Goal: Information Seeking & Learning: Compare options

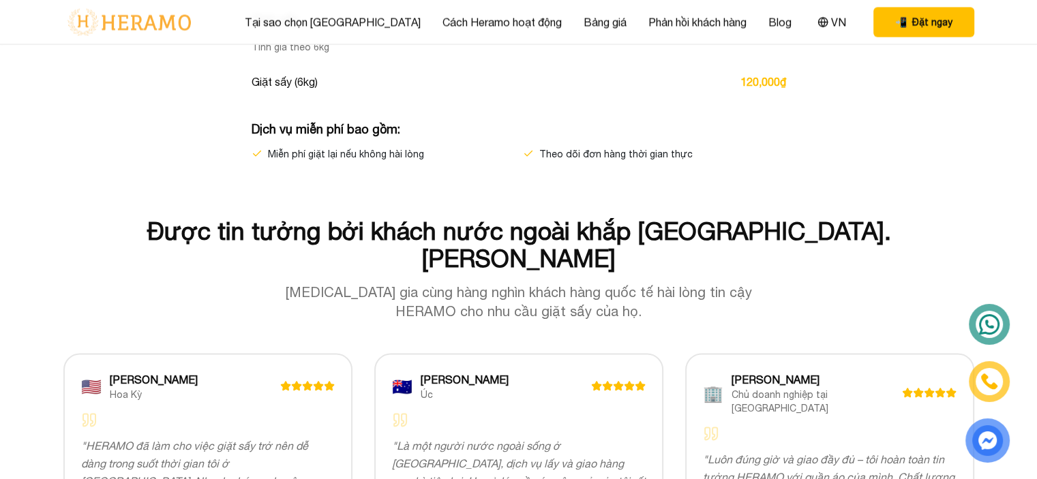
scroll to position [1636, 0]
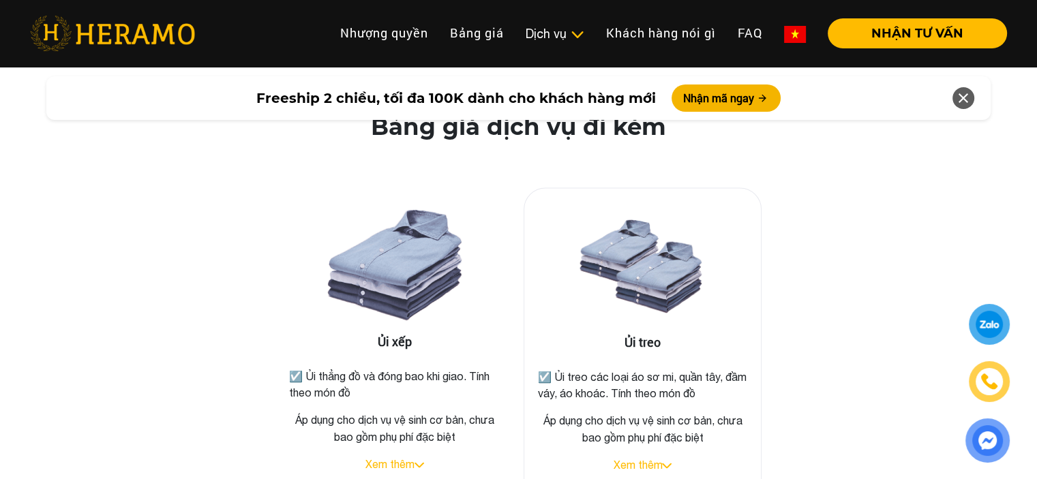
scroll to position [2181, 0]
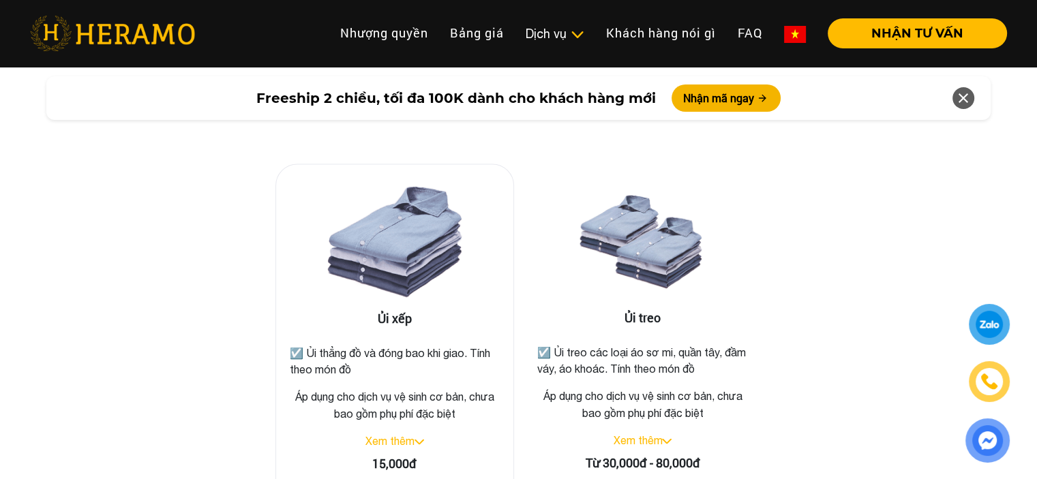
drag, startPoint x: 308, startPoint y: 300, endPoint x: 358, endPoint y: 318, distance: 52.8
click at [358, 345] on p "☑️ Ủi thẳng đồ và đóng bao khi giao. Tính theo món đồ" at bounding box center [395, 361] width 210 height 33
copy p "Ủi thẳng đồ và đóng bao khi giao. Tính theo món đồ"
click at [806, 286] on div "Ủi xếp ☑️ Ủi thẳng đồ và đóng bao khi giao. Tính theo món đồ Áp dụng cho dịch v…" at bounding box center [518, 332] width 777 height 418
drag, startPoint x: 557, startPoint y: 303, endPoint x: 721, endPoint y: 320, distance: 165.2
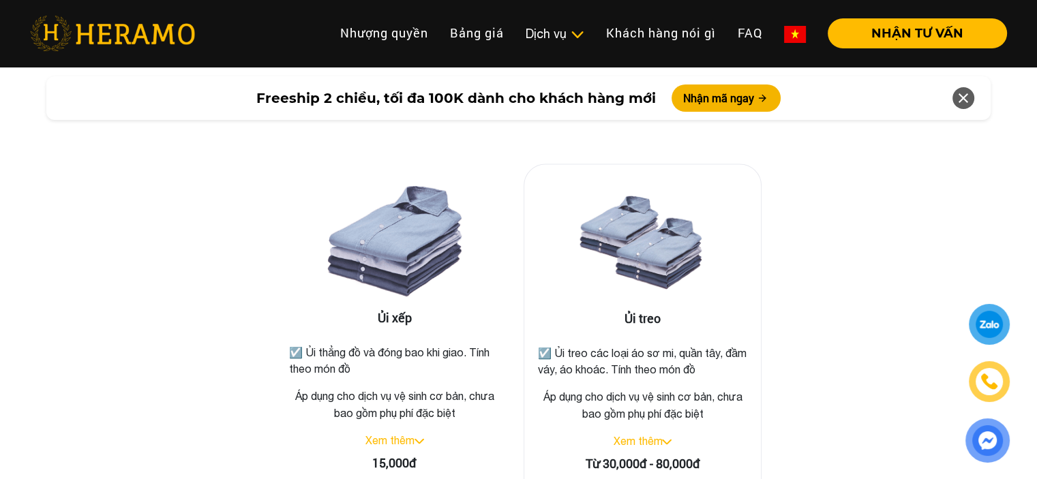
click at [721, 345] on p "☑️ Ủi treo các loại áo sơ mi, quần tây, đầm váy, áo khoác. Tính theo món đồ" at bounding box center [643, 361] width 210 height 33
copy p "Ủi treo các loại áo sơ mi, quần tây, đầm váy, áo khoác. Tính theo món đồ"
click at [838, 348] on div "Ủi xếp ☑️ Ủi thẳng đồ và đóng bao khi giao. Tính theo món đồ Áp dụng cho dịch v…" at bounding box center [518, 332] width 777 height 418
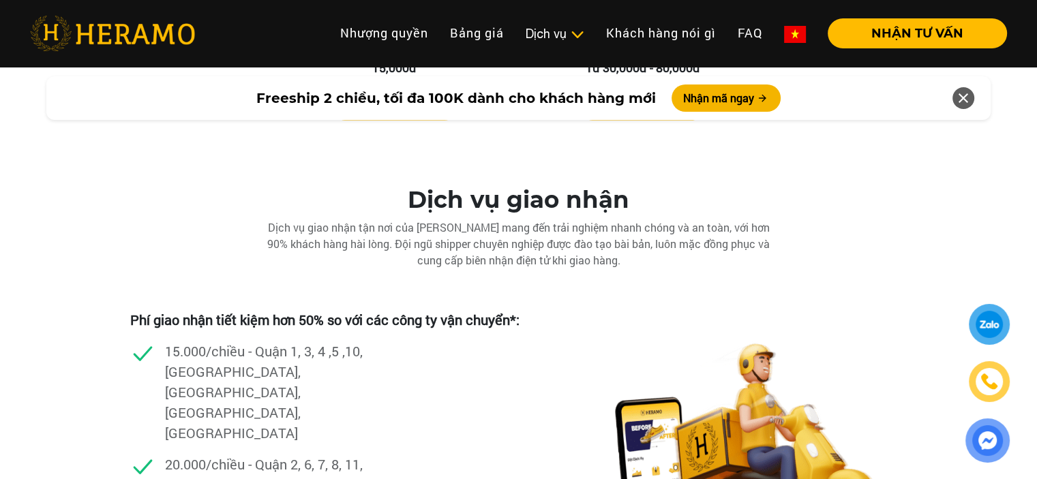
scroll to position [2658, 0]
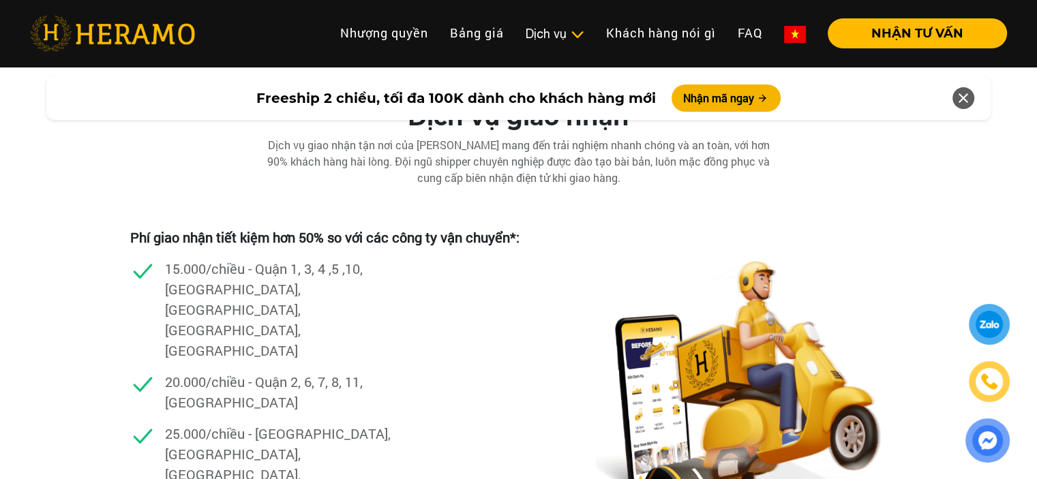
click at [259, 258] on p "15.000/chiều - Quận 1, 3, 4 ,5 ,10, [GEOGRAPHIC_DATA], [GEOGRAPHIC_DATA], [GEOG…" at bounding box center [281, 309] width 232 height 102
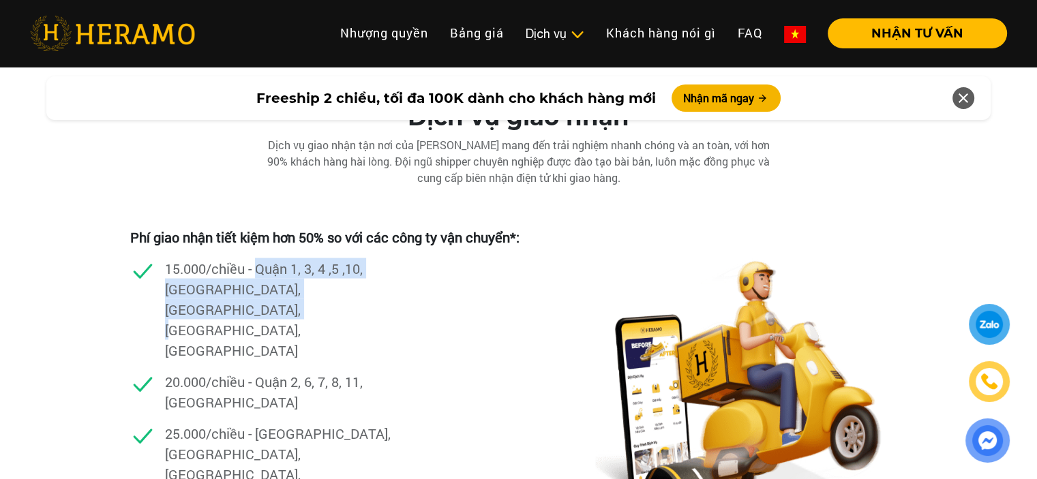
drag, startPoint x: 256, startPoint y: 219, endPoint x: 391, endPoint y: 241, distance: 136.0
click at [393, 258] on p "15.000/chiều - Quận 1, 3, 4 ,5 ,10, [GEOGRAPHIC_DATA], [GEOGRAPHIC_DATA], [GEOG…" at bounding box center [281, 309] width 232 height 102
copy p "Quận 1, 3, 4 ,5 ,10, [GEOGRAPHIC_DATA], [GEOGRAPHIC_DATA], [GEOGRAPHIC_DATA], […"
click at [409, 258] on div "15.000/chiều - Quận 1, 3, 4 ,5 ,10, [GEOGRAPHIC_DATA], [GEOGRAPHIC_DATA], [GEOG…" at bounding box center [324, 314] width 389 height 113
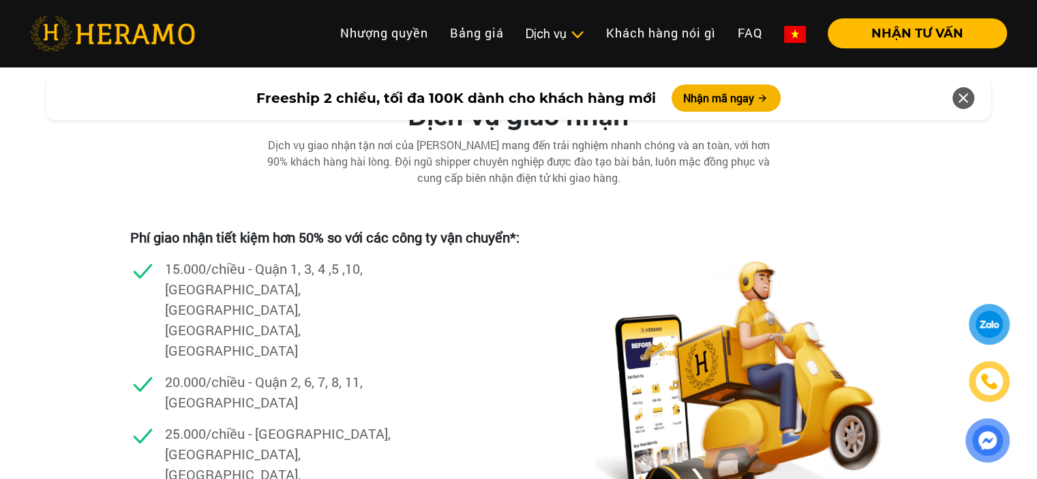
click at [268, 372] on p "20.000/chiều - Quận 2, 6, 7, 8, 11, [GEOGRAPHIC_DATA]" at bounding box center [281, 392] width 232 height 41
drag, startPoint x: 269, startPoint y: 280, endPoint x: 284, endPoint y: 302, distance: 26.5
click at [282, 372] on p "20.000/chiều - Quận 2, 6, 7, 8, 11, [GEOGRAPHIC_DATA]" at bounding box center [281, 392] width 232 height 41
copy p "Quận 2, 6, 7, 8, 11, [GEOGRAPHIC_DATA]"
click at [530, 320] on div "Phí giao nhận tiết kiệm hơn 50% so với các công ty vận chuyển*: 15.000/chiều - …" at bounding box center [518, 373] width 777 height 374
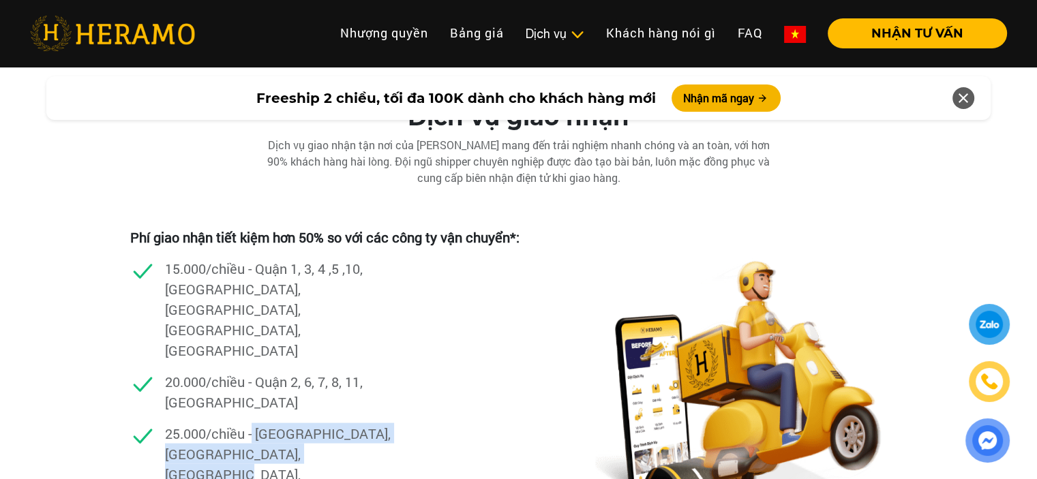
drag, startPoint x: 254, startPoint y: 322, endPoint x: 339, endPoint y: 342, distance: 87.5
click at [339, 423] on p "25.000/chiều - [GEOGRAPHIC_DATA], [GEOGRAPHIC_DATA], [GEOGRAPHIC_DATA], [GEOGRA…" at bounding box center [281, 464] width 232 height 82
drag, startPoint x: 337, startPoint y: 338, endPoint x: 303, endPoint y: 329, distance: 36.1
click at [337, 423] on p "25.000/chiều - [GEOGRAPHIC_DATA], [GEOGRAPHIC_DATA], [GEOGRAPHIC_DATA], [GEOGRA…" at bounding box center [281, 464] width 232 height 82
click at [271, 423] on p "25.000/chiều - [GEOGRAPHIC_DATA], [GEOGRAPHIC_DATA], [GEOGRAPHIC_DATA], [GEOGRA…" at bounding box center [281, 464] width 232 height 82
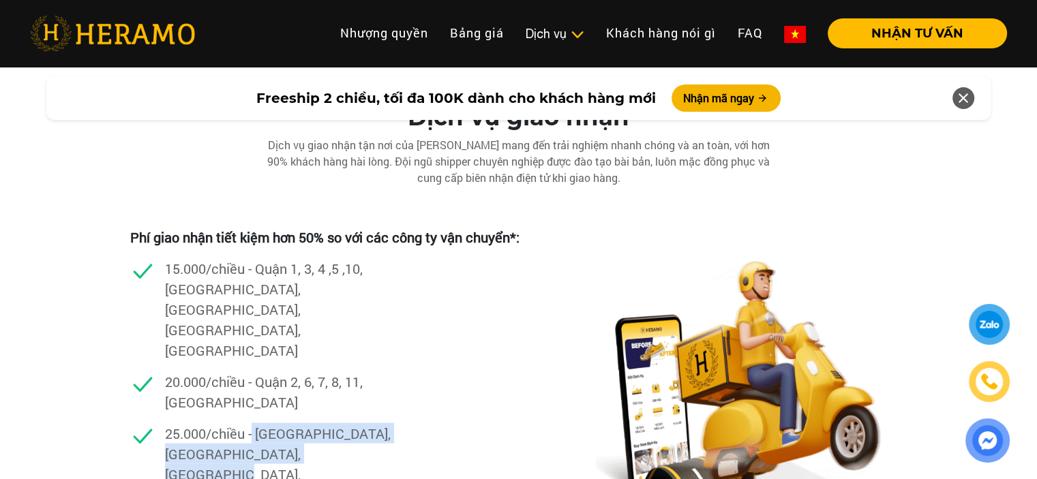
click at [257, 423] on p "25.000/chiều - [GEOGRAPHIC_DATA], [GEOGRAPHIC_DATA], [GEOGRAPHIC_DATA], [GEOGRA…" at bounding box center [281, 464] width 232 height 82
drag, startPoint x: 258, startPoint y: 321, endPoint x: 372, endPoint y: 346, distance: 116.5
click at [372, 423] on p "25.000/chiều - [GEOGRAPHIC_DATA], [GEOGRAPHIC_DATA], [GEOGRAPHIC_DATA], [GEOGRA…" at bounding box center [281, 464] width 232 height 82
copy p "[GEOGRAPHIC_DATA], [GEOGRAPHIC_DATA], [GEOGRAPHIC_DATA], [GEOGRAPHIC_DATA]"
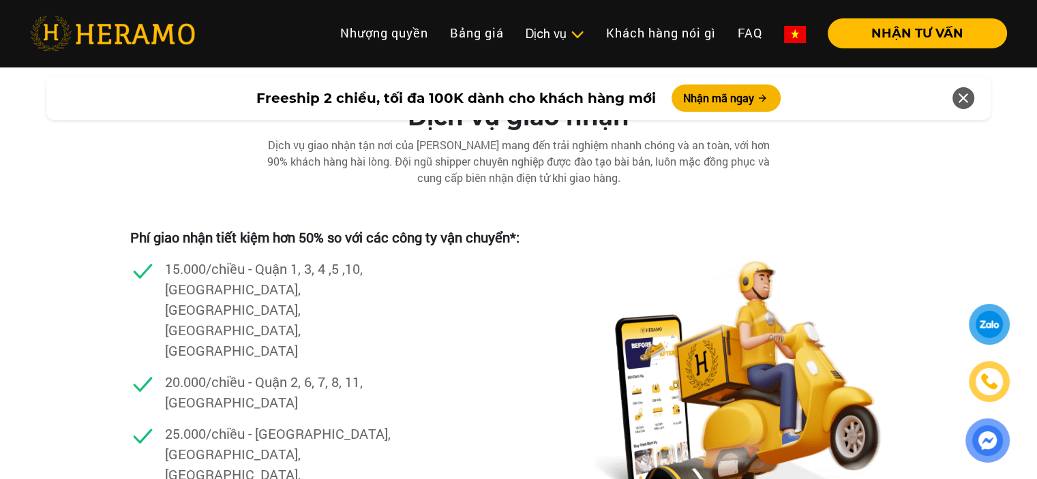
click at [428, 372] on div "20.000/chiều - Quận 2, 6, 7, 8, 11, [GEOGRAPHIC_DATA]" at bounding box center [324, 398] width 389 height 52
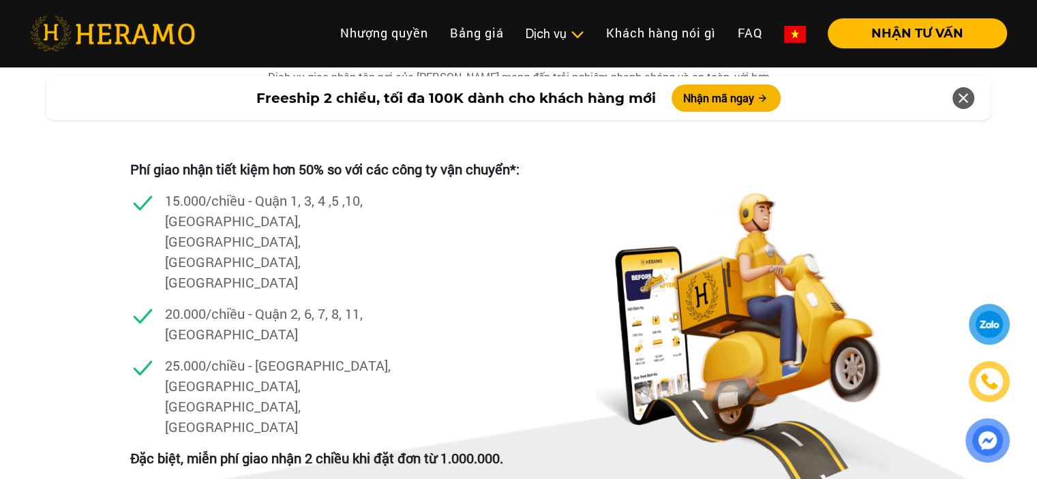
scroll to position [2795, 0]
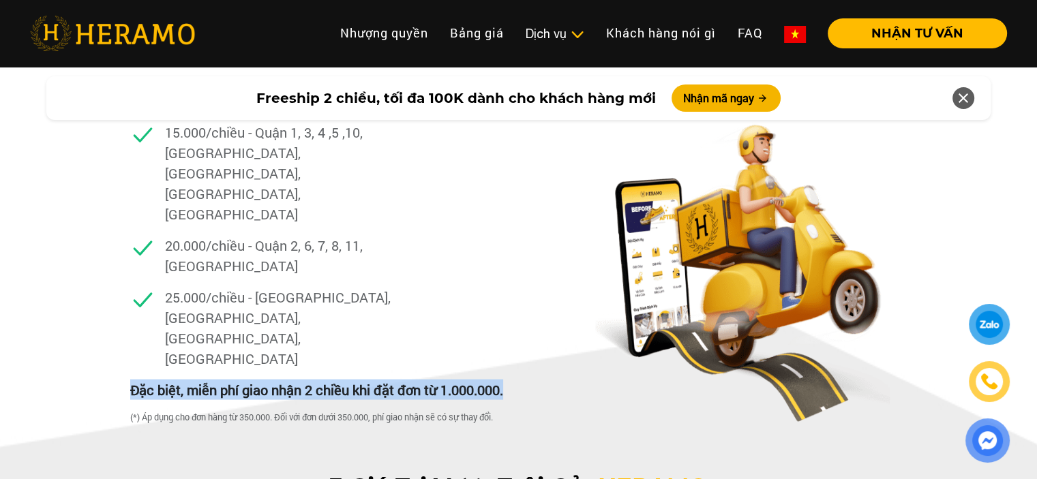
drag, startPoint x: 128, startPoint y: 241, endPoint x: 508, endPoint y: 239, distance: 379.7
click at [508, 239] on div "Dịch vụ giao nhận Dịch vụ giao nhận tận nơi của [PERSON_NAME] mang đến trải ngh…" at bounding box center [518, 209] width 1037 height 484
copy p "Đặc biệt, miễn phí giao nhận 2 chiều khi đặt đơn từ 1.000.000."
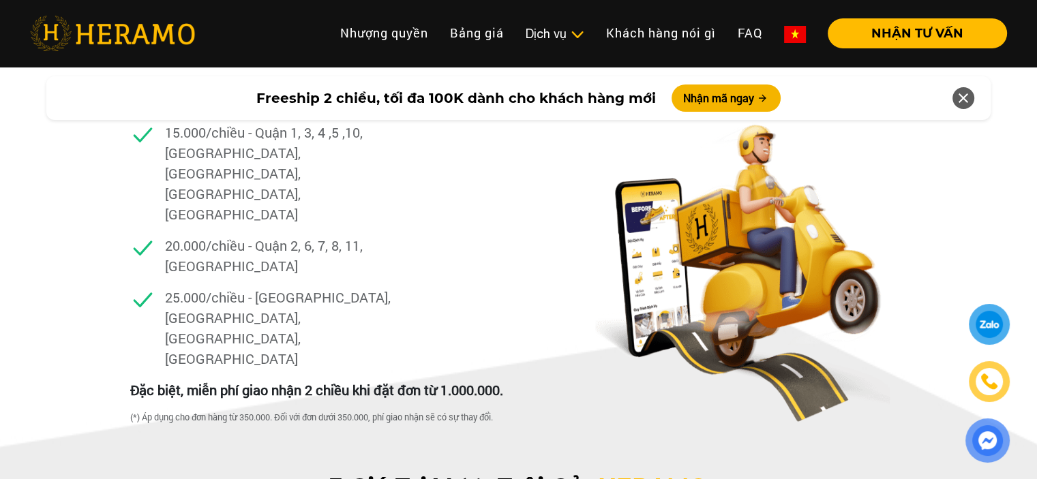
click at [416, 300] on div "Phí giao nhận tiết kiệm hơn 50% so với các công ty vận chuyển*: 15.000/chiều - …" at bounding box center [324, 257] width 389 height 333
click at [167, 411] on div "(*) Áp dụng cho đơn hàng từ 350.000. Đối với đơn dưới 350.000, phí giao nhận sẽ…" at bounding box center [324, 417] width 389 height 13
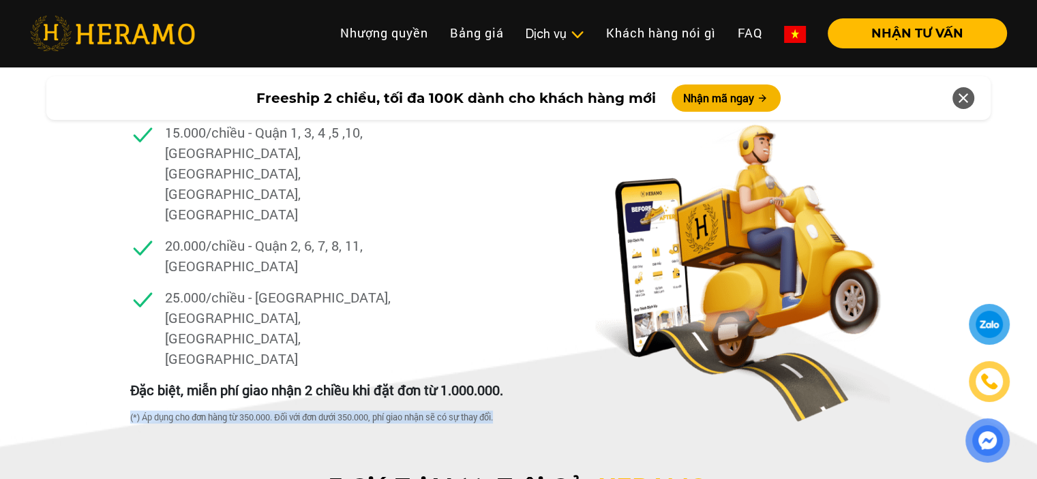
drag, startPoint x: 171, startPoint y: 264, endPoint x: 520, endPoint y: 267, distance: 349.0
click at [520, 267] on div "Dịch vụ giao nhận Dịch vụ giao nhận tận nơi của [PERSON_NAME] mang đến trải ngh…" at bounding box center [518, 209] width 1037 height 484
copy div "(*) Áp dụng cho đơn hàng từ 350.000. Đối với đơn dưới 350.000, phí giao nhận sẽ…"
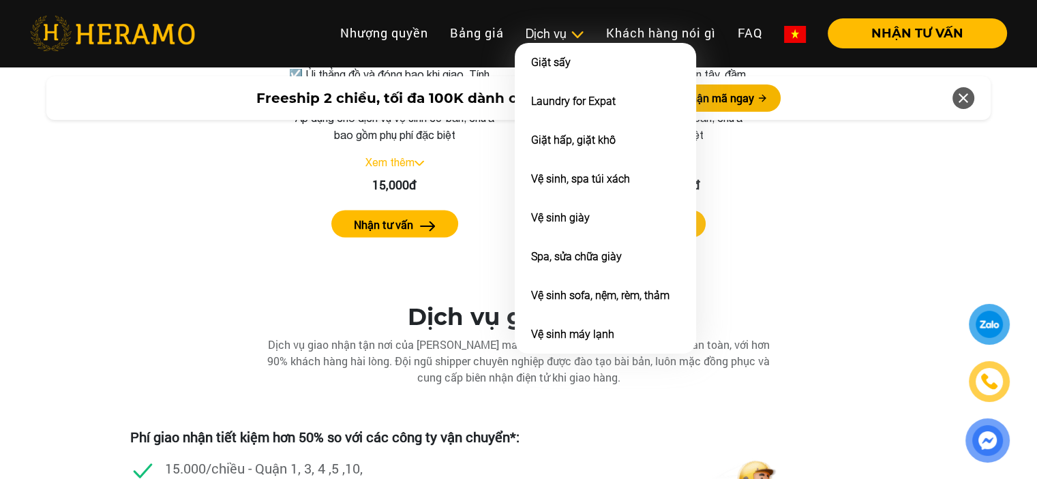
scroll to position [2454, 0]
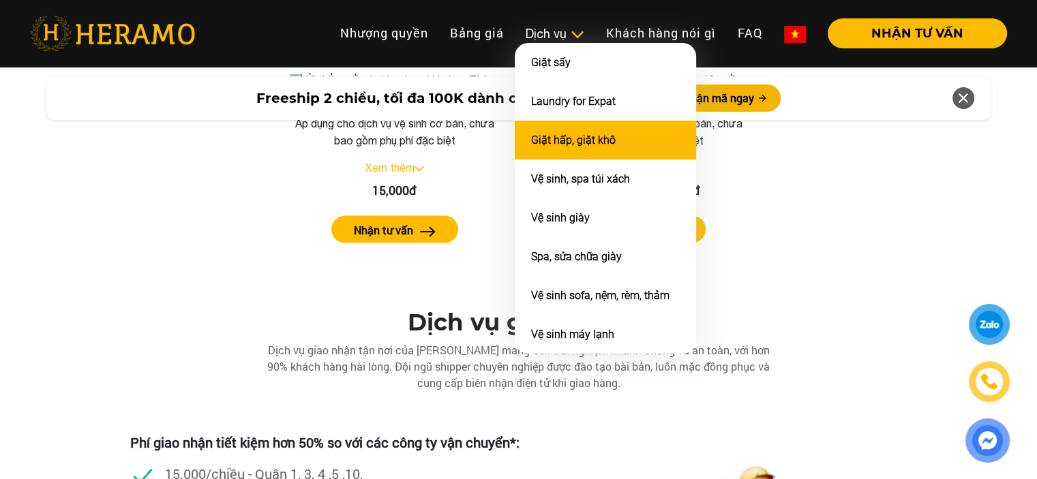
click at [578, 138] on link "Giặt hấp, giặt khô" at bounding box center [573, 140] width 85 height 13
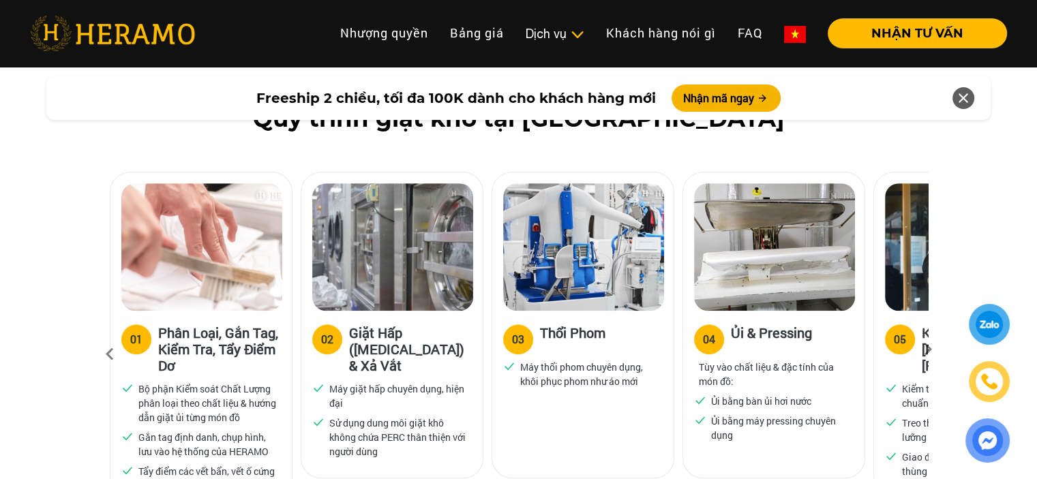
scroll to position [817, 0]
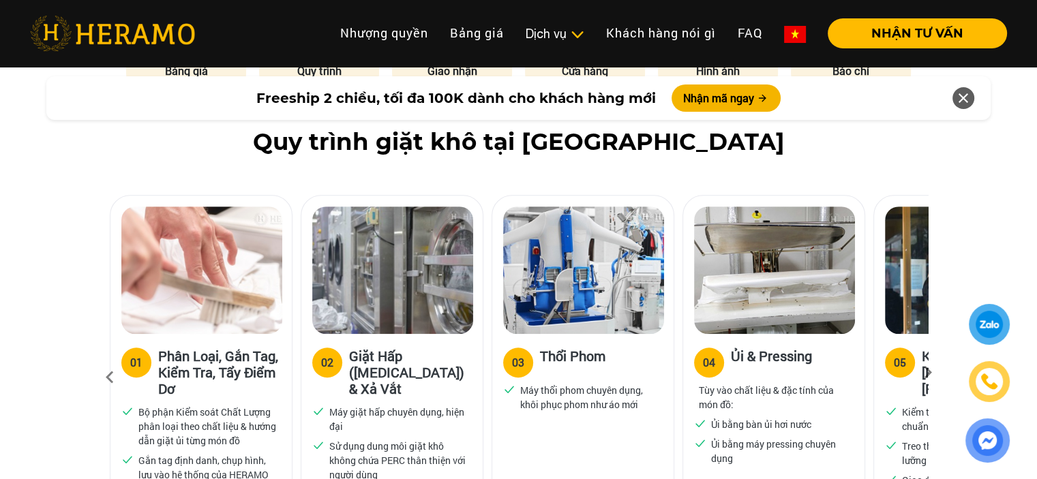
click at [930, 373] on icon at bounding box center [927, 377] width 25 height 9
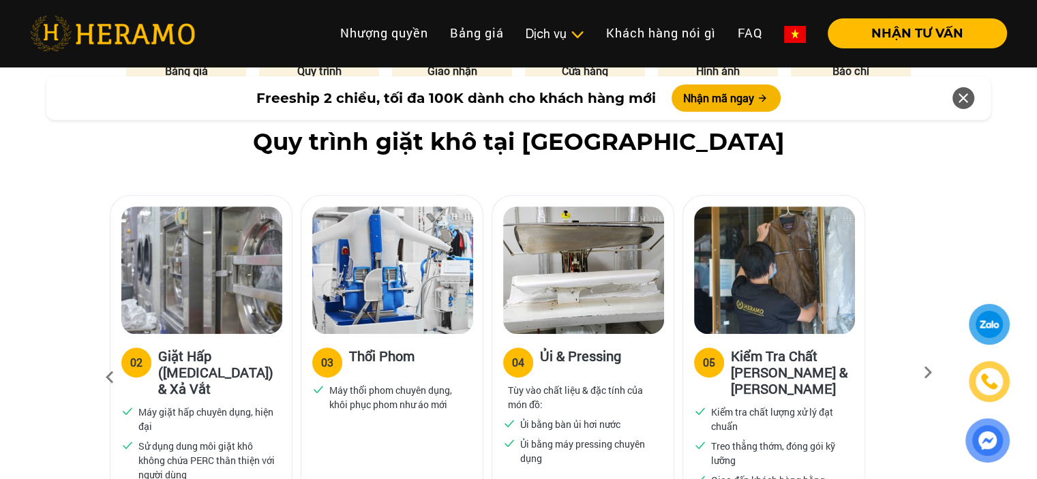
click at [929, 373] on icon at bounding box center [927, 377] width 25 height 9
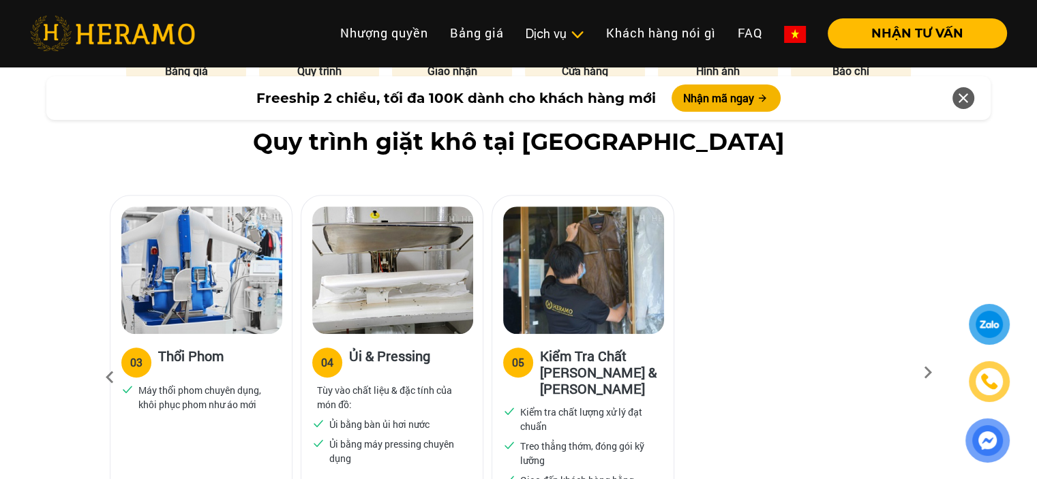
scroll to position [885, 0]
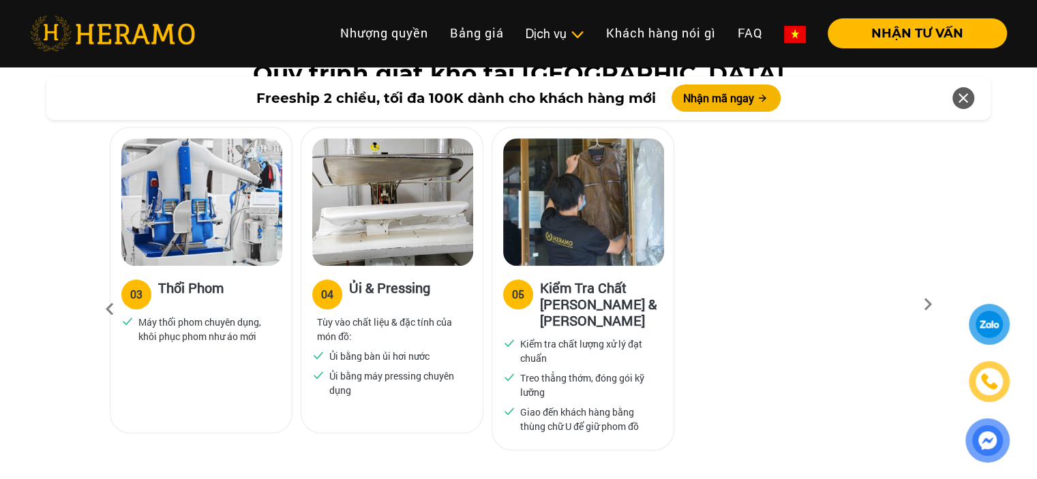
click at [926, 305] on icon at bounding box center [927, 309] width 25 height 9
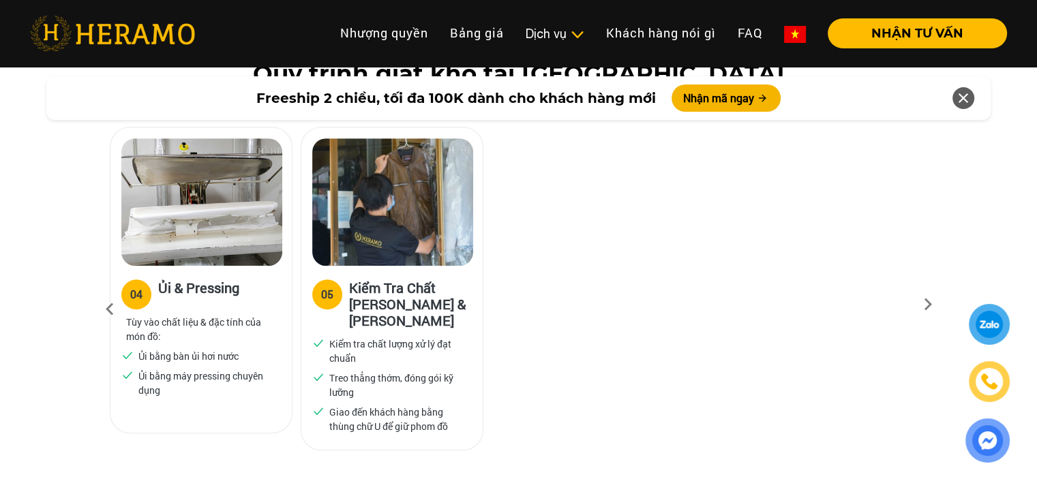
click at [926, 305] on icon at bounding box center [927, 309] width 25 height 9
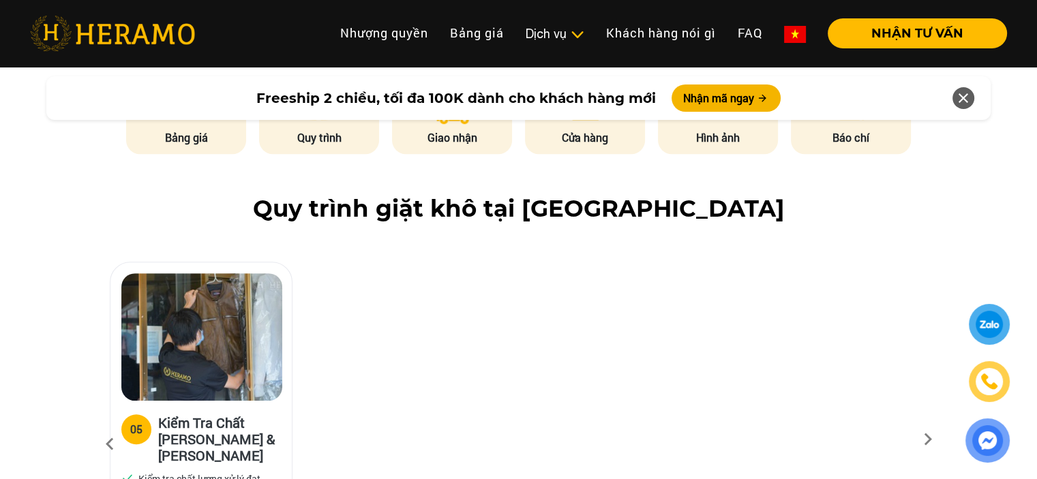
scroll to position [545, 0]
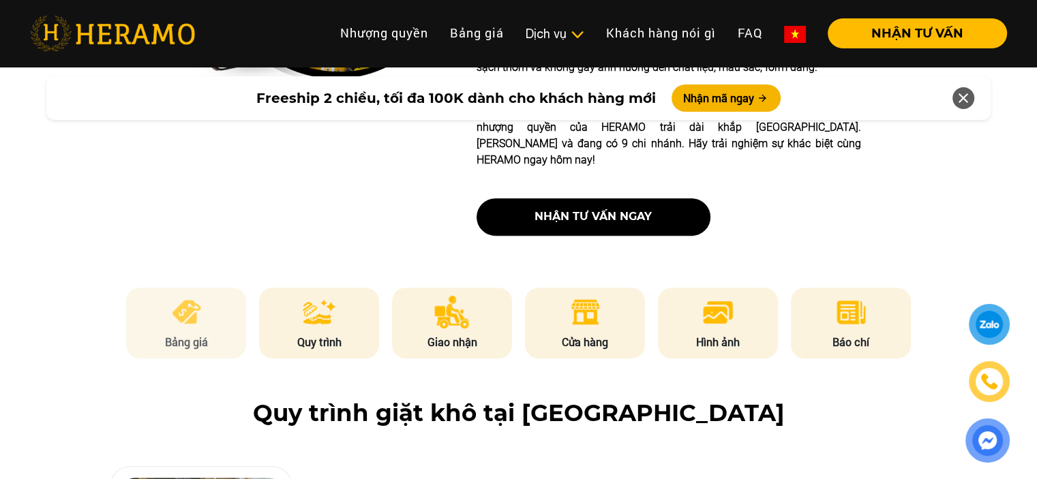
click at [196, 296] on li "Bảng giá" at bounding box center [186, 323] width 120 height 71
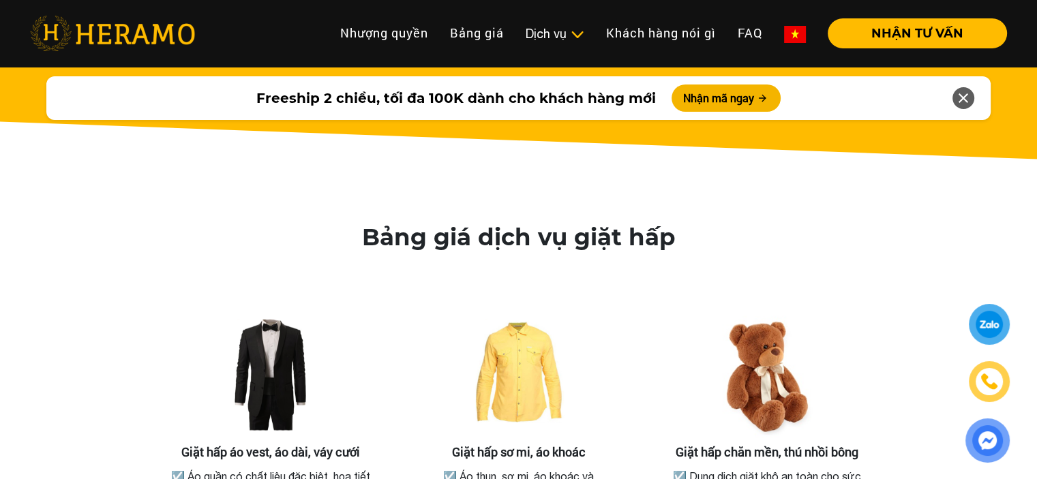
scroll to position [2445, 0]
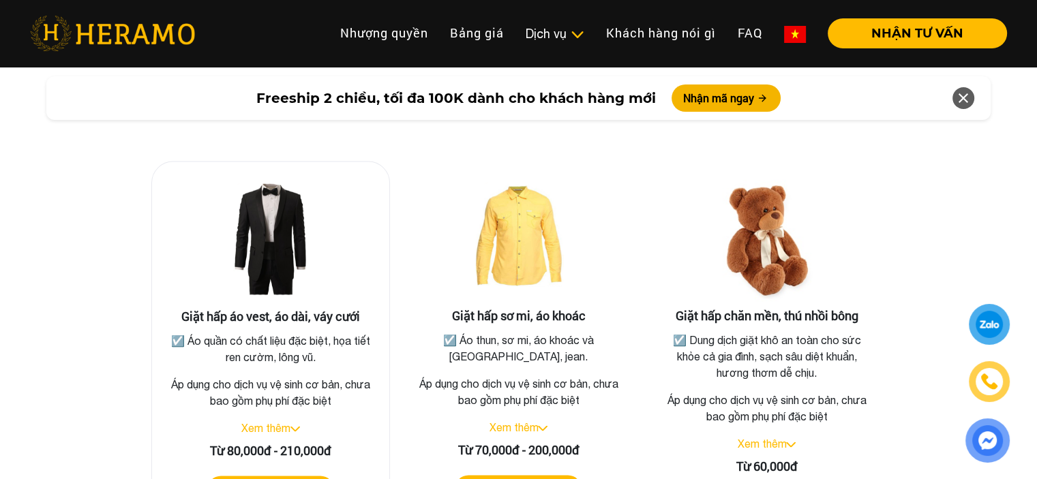
click at [291, 309] on h3 "Giặt hấp áo vest, áo dài, váy cưới" at bounding box center [270, 316] width 215 height 15
drag, startPoint x: 181, startPoint y: 292, endPoint x: 372, endPoint y: 297, distance: 190.9
click at [372, 309] on h3 "Giặt hấp áo vest, áo dài, váy cưới" at bounding box center [270, 316] width 215 height 15
copy h3 "Giặt hấp áo vest, áo dài, váy cưới"
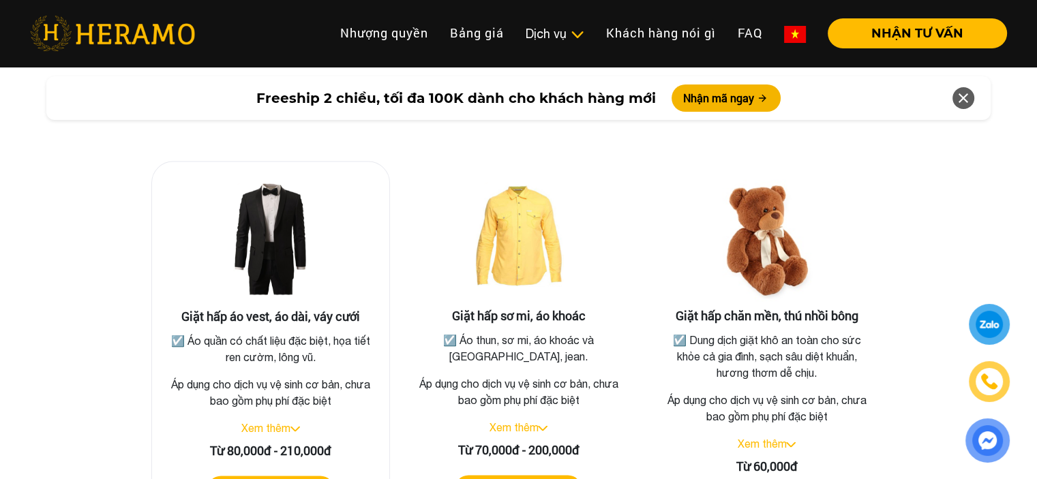
click at [241, 284] on img at bounding box center [270, 240] width 136 height 136
drag, startPoint x: 239, startPoint y: 296, endPoint x: 372, endPoint y: 299, distance: 133.0
click at [372, 309] on h3 "Giặt hấp áo vest, áo dài, váy cưới" at bounding box center [270, 316] width 215 height 15
copy h3 "áo vest, áo dài, váy cưới"
drag, startPoint x: 335, startPoint y: 331, endPoint x: 275, endPoint y: 316, distance: 61.8
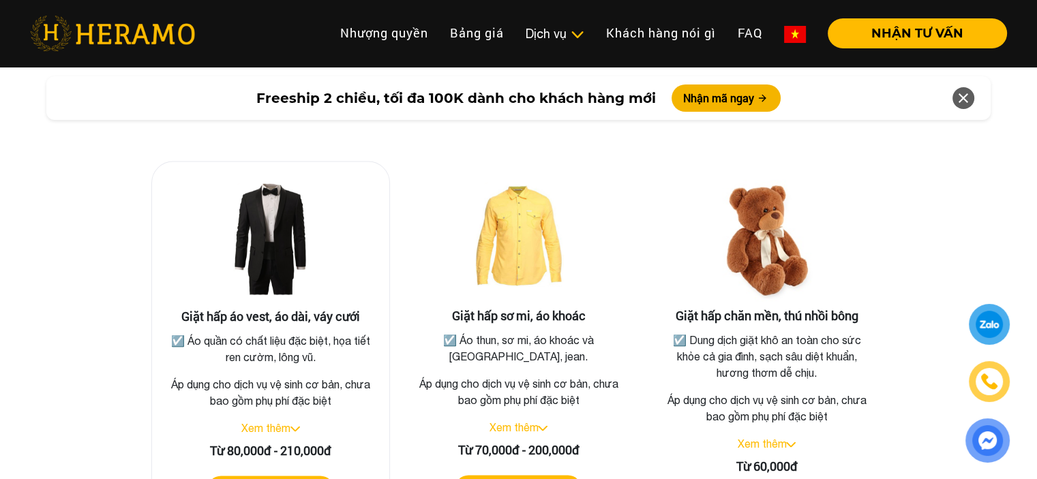
click at [335, 332] on p "☑️ Áo quần có chất liệu đặc biệt, họa tiết ren cườm, lông vũ." at bounding box center [271, 348] width 210 height 33
drag, startPoint x: 206, startPoint y: 321, endPoint x: 313, endPoint y: 341, distance: 108.8
click at [313, 341] on p "☑️ Áo quần có chất liệu đặc biệt, họa tiết ren cườm, lông vũ." at bounding box center [271, 348] width 210 height 33
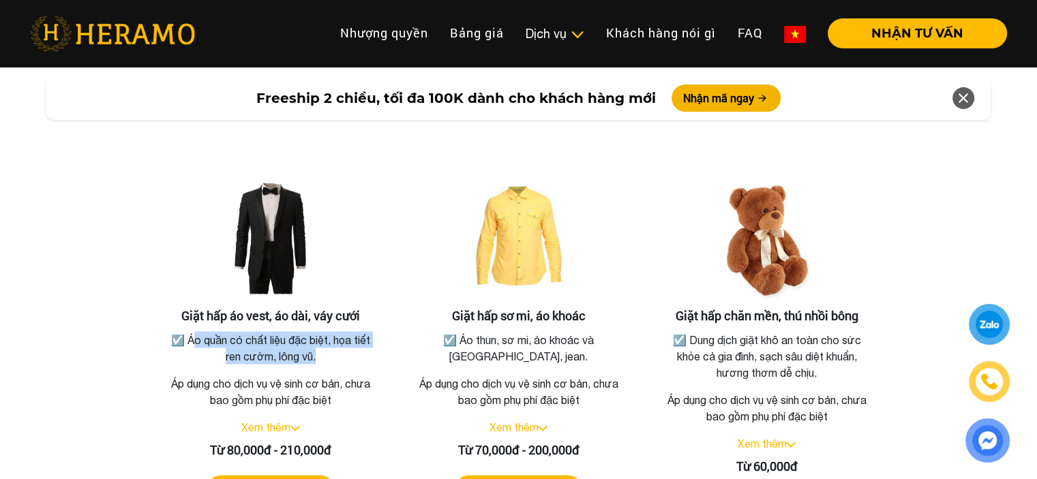
copy p "Áo quần có chất liệu đặc biệt, họa tiết ren cườm, lông vũ"
click at [351, 376] on p "Áp dụng cho dịch vụ vệ sinh cơ bản, chưa bao gồm phụ phí đặc biệt" at bounding box center [270, 392] width 215 height 33
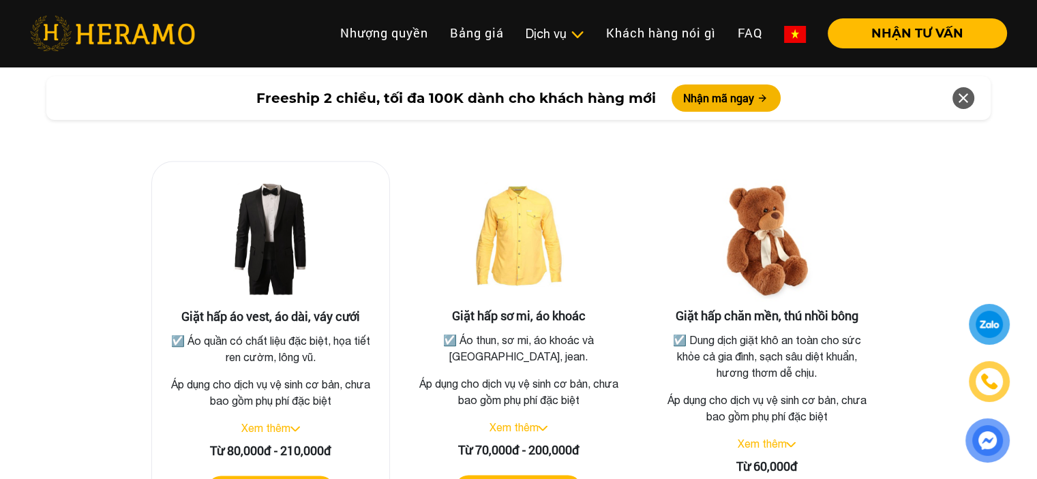
scroll to position [2513, 0]
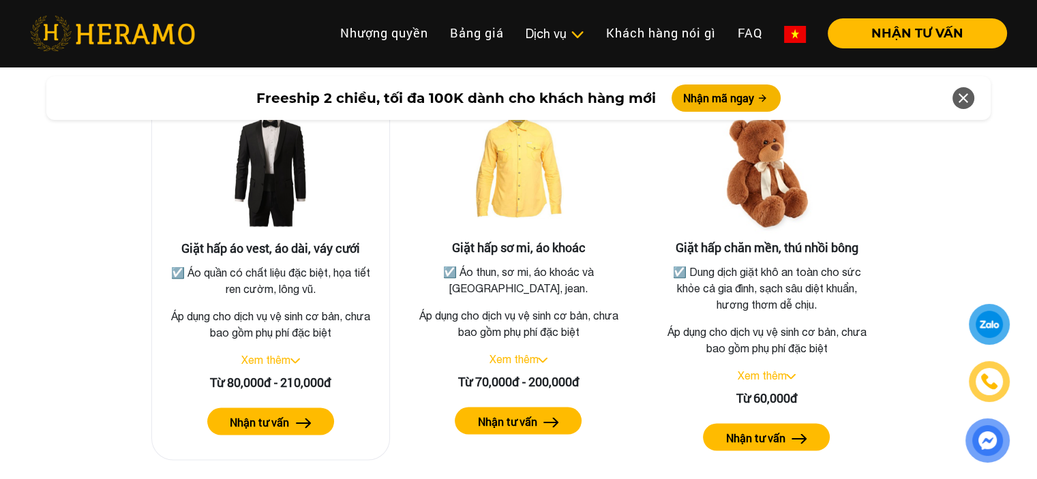
click at [297, 358] on img at bounding box center [295, 360] width 10 height 5
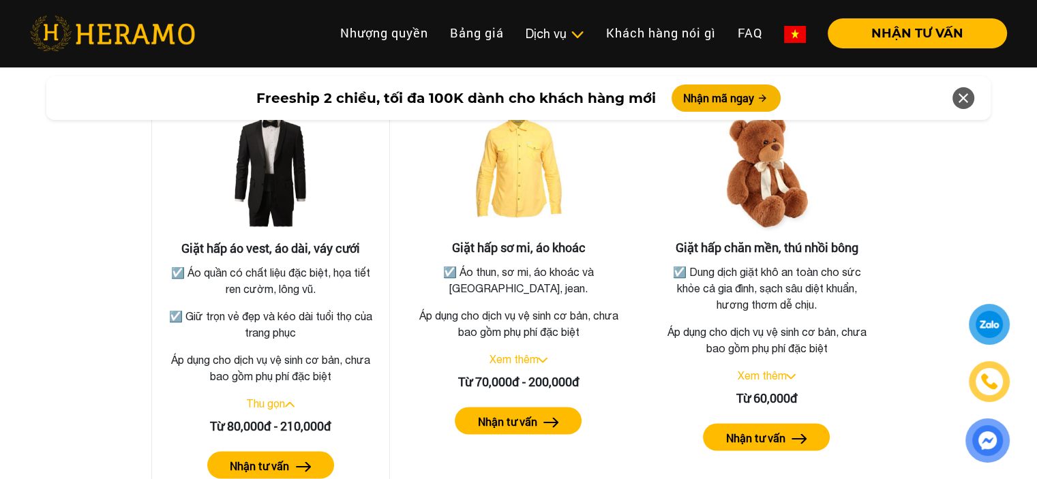
click at [283, 397] on link "Thu gọn" at bounding box center [265, 403] width 39 height 12
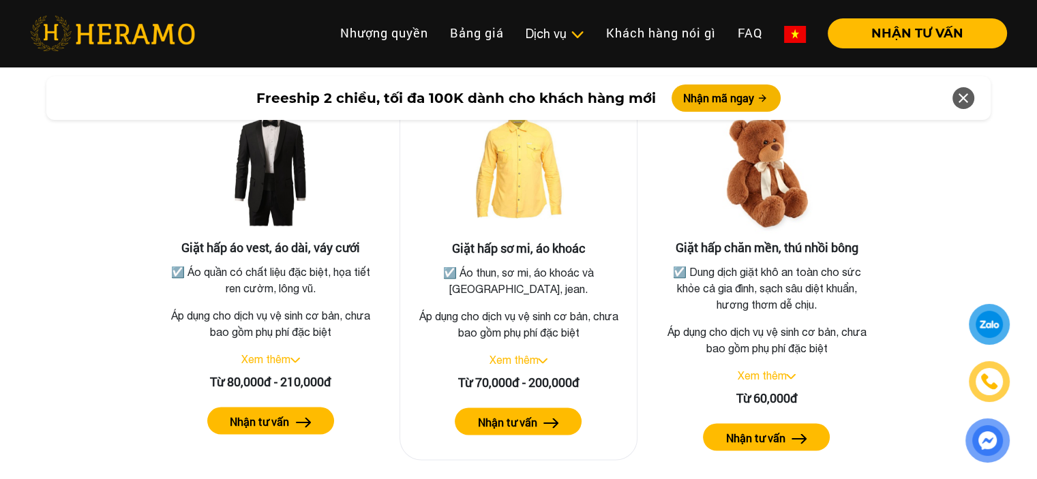
click at [505, 196] on img at bounding box center [518, 172] width 136 height 136
drag, startPoint x: 502, startPoint y: 231, endPoint x: 584, endPoint y: 228, distance: 82.5
click at [584, 241] on h3 "Giặt hấp sơ mi, áo khoác" at bounding box center [518, 248] width 215 height 15
click at [622, 322] on div "Giặt hấp sơ mi, áo khoác ☑️ Áo thun, sơ mi, áo khoác và quần tây, jean. Áp dụng…" at bounding box center [518, 276] width 239 height 367
drag, startPoint x: 476, startPoint y: 361, endPoint x: 586, endPoint y: 364, distance: 109.8
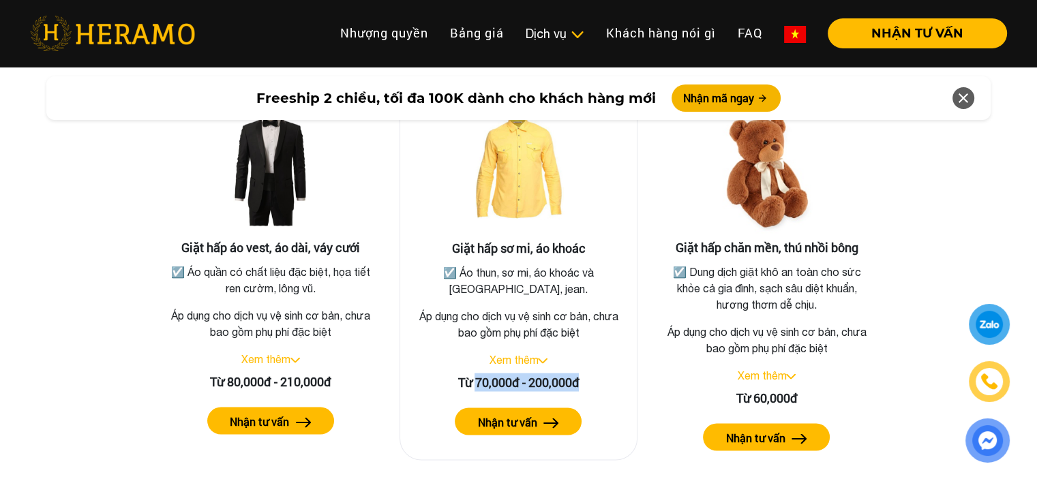
click at [586, 373] on div "Từ 70,000đ - 200,000đ" at bounding box center [518, 382] width 215 height 18
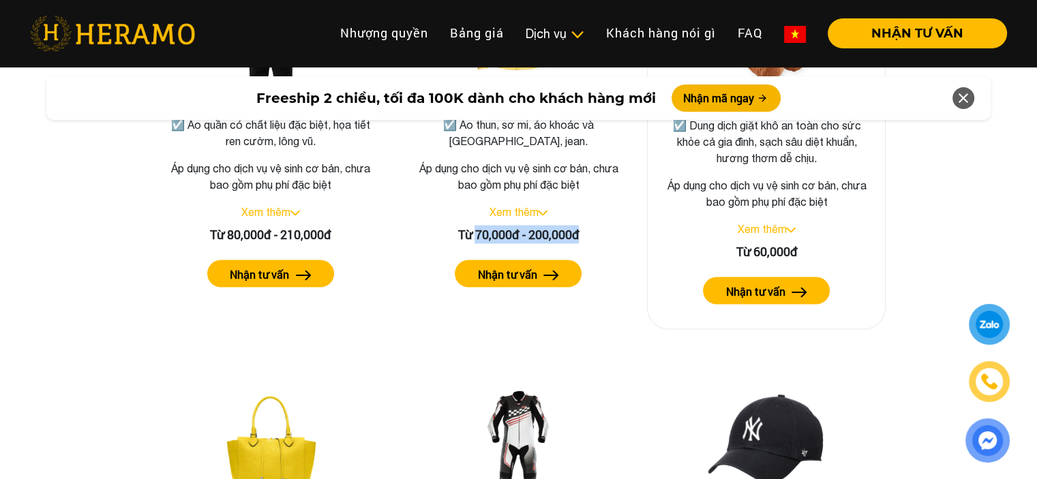
scroll to position [2455, 0]
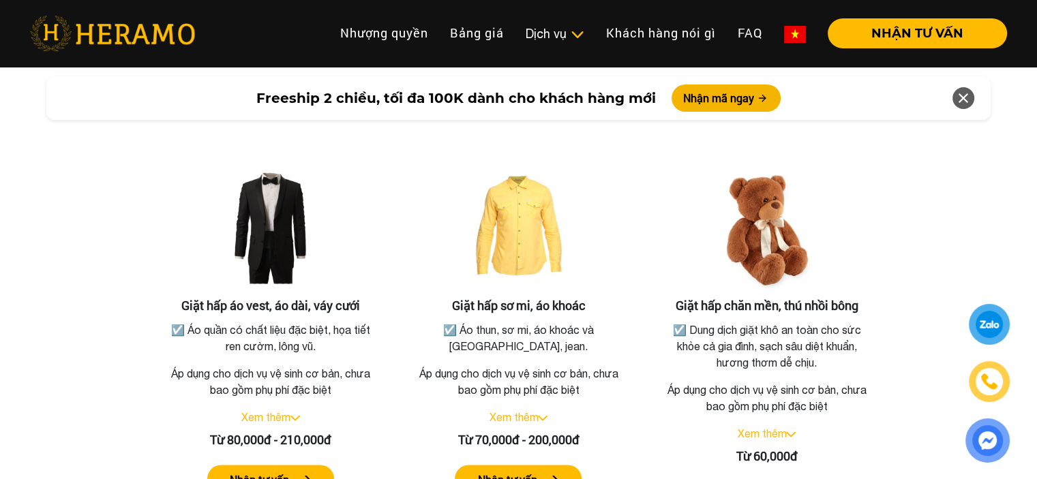
drag, startPoint x: 908, startPoint y: 248, endPoint x: 723, endPoint y: 288, distance: 189.6
drag, startPoint x: 725, startPoint y: 288, endPoint x: 857, endPoint y: 282, distance: 131.7
click at [857, 299] on h3 "Giặt hấp chăn mền, thú nhồi bông" at bounding box center [765, 306] width 215 height 15
click at [885, 290] on div "Giặt hấp chăn mền, thú nhồi bông ☑️ Dung dịch giặt khô an toàn cho sức khỏe cả …" at bounding box center [766, 343] width 239 height 384
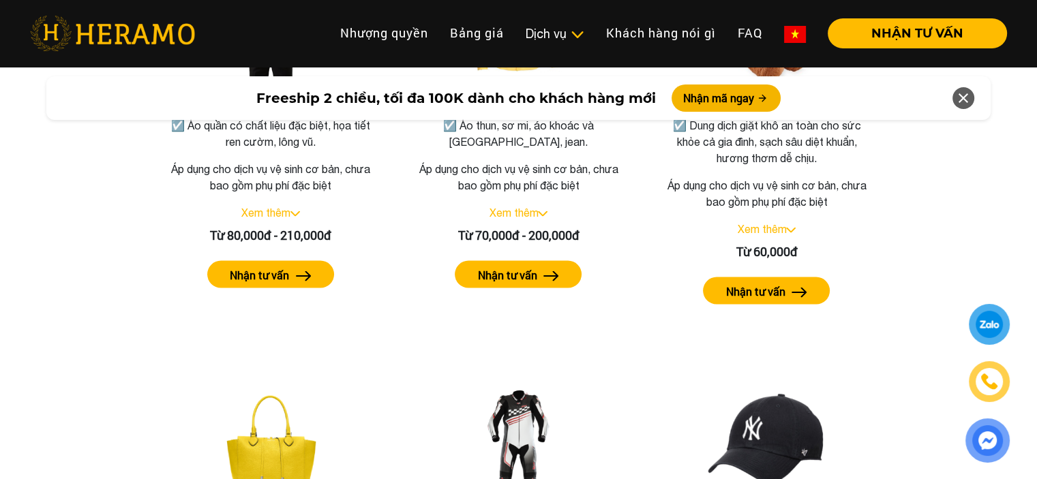
scroll to position [2660, 0]
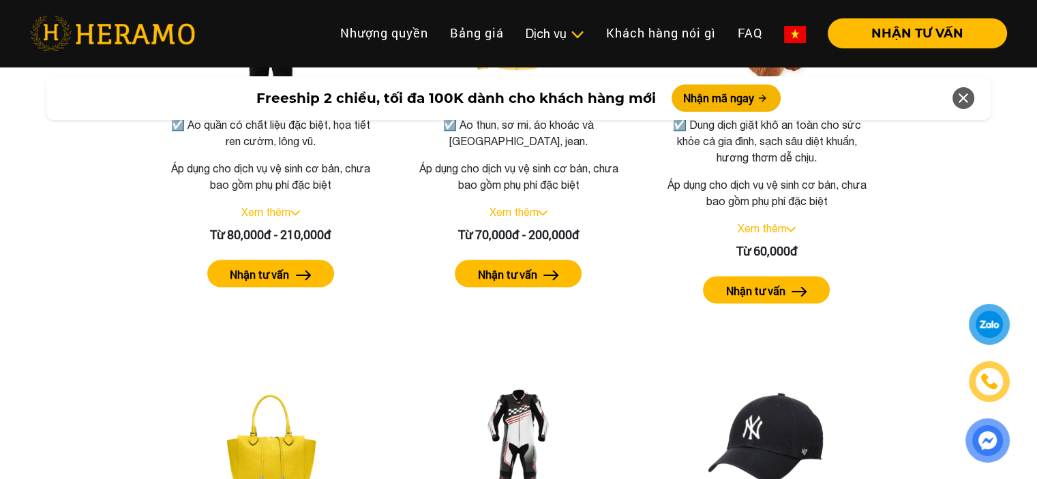
click at [956, 202] on div "Bảng giá dịch vụ giặt hấp Giặt hấp áo vest, áo dài, váy cưới ☑️ Áo quần có chất…" at bounding box center [518, 312] width 1015 height 879
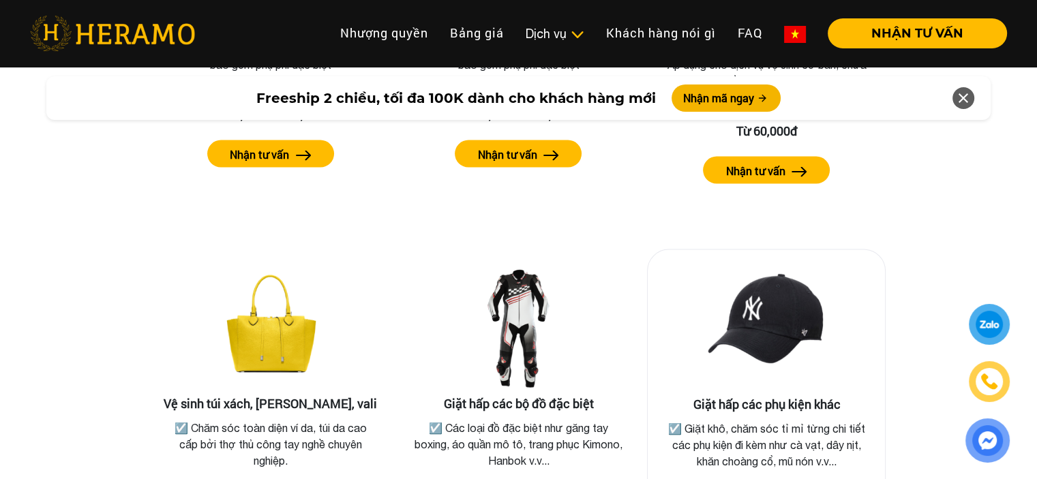
scroll to position [2864, 0]
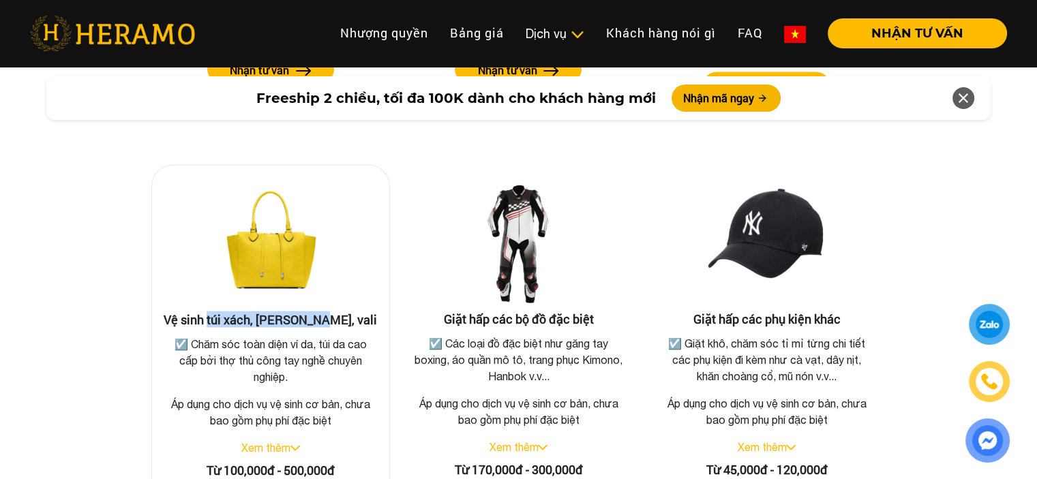
drag, startPoint x: 242, startPoint y: 299, endPoint x: 348, endPoint y: 300, distance: 106.3
click at [348, 313] on h3 "Vệ sinh túi xách, [PERSON_NAME], vali" at bounding box center [270, 320] width 215 height 15
click at [328, 365] on p "☑️ Chăm sóc toàn diện ví da, túi da cao cấp bởi thợ thủ công tay nghề chuyên ng…" at bounding box center [271, 360] width 210 height 49
drag, startPoint x: 222, startPoint y: 452, endPoint x: 346, endPoint y: 446, distance: 124.2
click at [346, 461] on div "Từ 100,000đ - 500,000đ" at bounding box center [270, 470] width 215 height 18
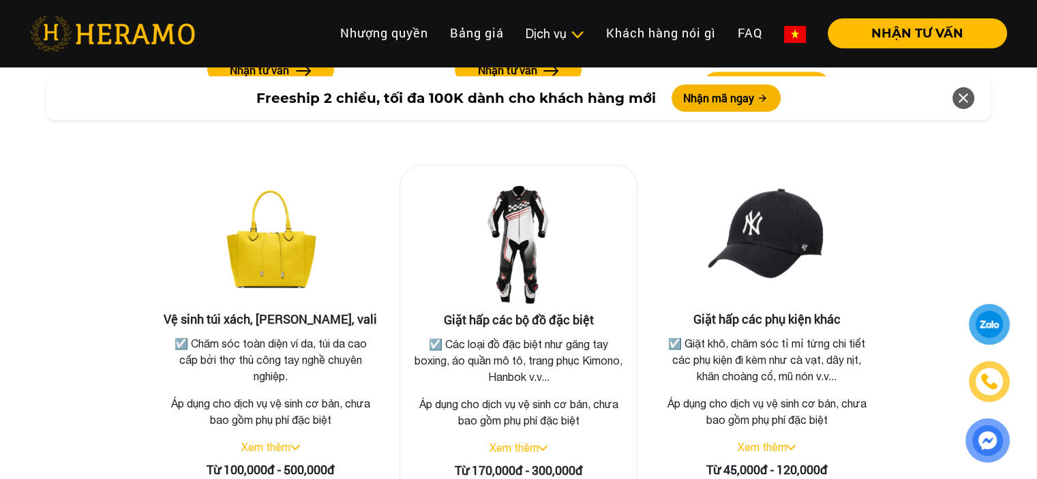
click at [515, 313] on h3 "Giặt hấp các bộ đồ đặc biệt" at bounding box center [518, 320] width 215 height 15
drag, startPoint x: 518, startPoint y: 302, endPoint x: 602, endPoint y: 300, distance: 83.9
click at [602, 313] on h3 "Giặt hấp các bộ đồ đặc biệt" at bounding box center [518, 320] width 215 height 15
click at [491, 398] on p "Áp dụng cho dịch vụ vệ sinh cơ bản, chưa bao gồm phụ phí đặc biệt" at bounding box center [518, 412] width 215 height 33
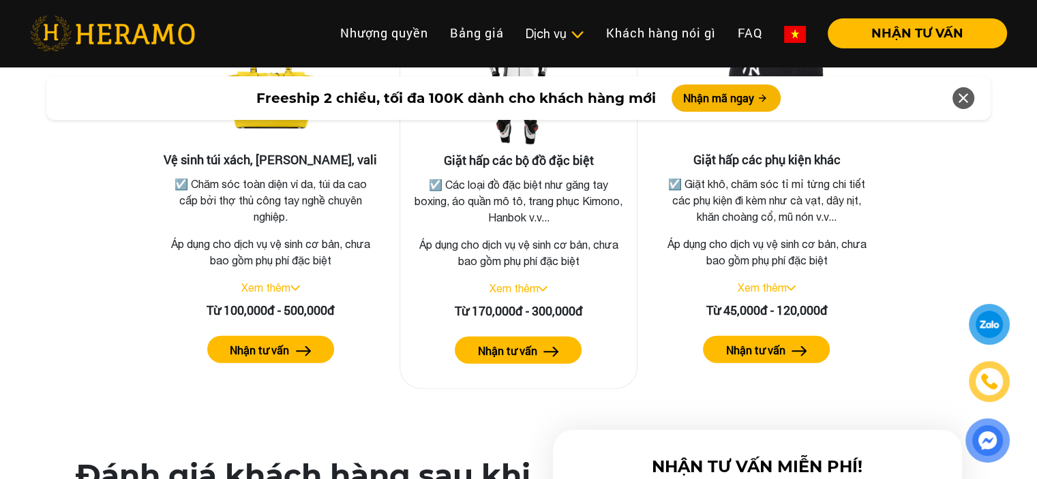
scroll to position [3001, 0]
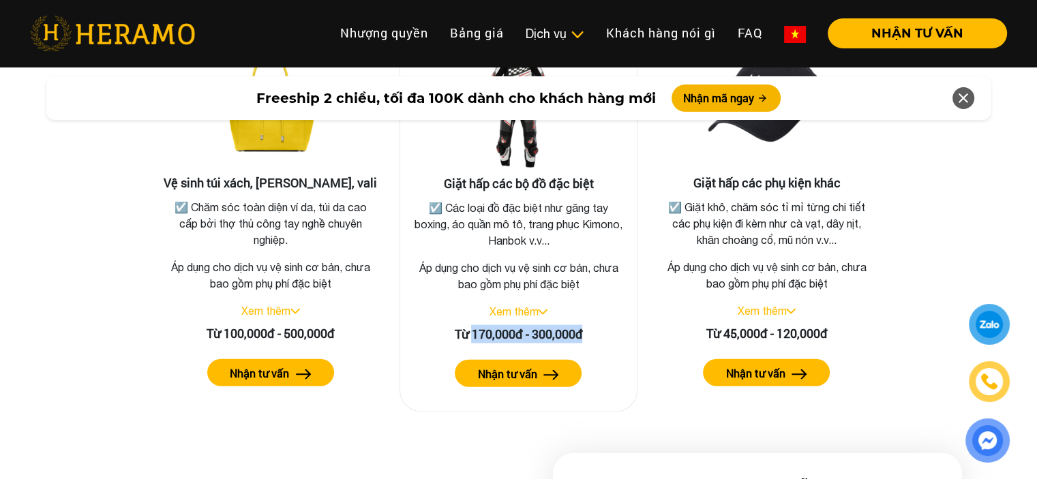
drag, startPoint x: 472, startPoint y: 312, endPoint x: 594, endPoint y: 322, distance: 122.5
click at [592, 325] on div "Từ 170,000đ - 300,000đ" at bounding box center [518, 334] width 215 height 18
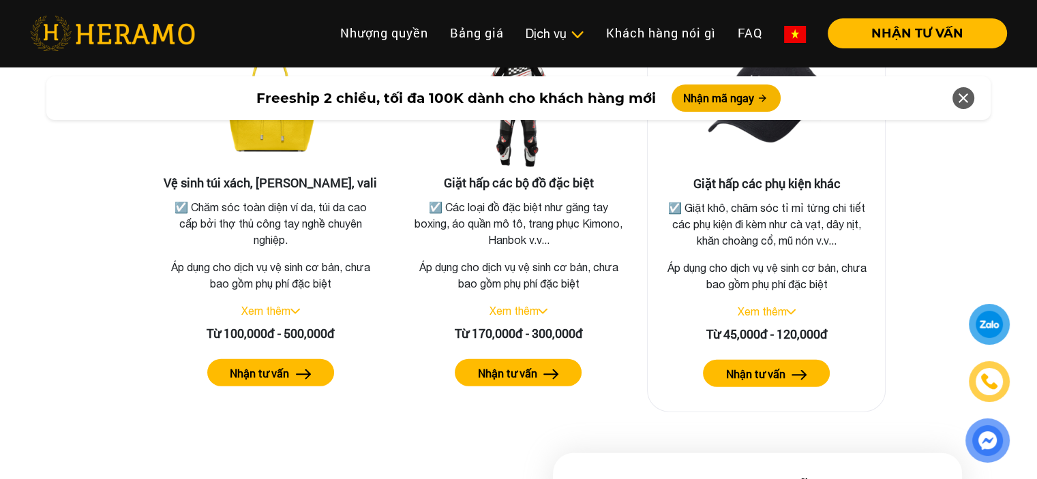
click at [654, 316] on div "Giặt hấp các phụ kiện khác ☑️ Giặt khô, chăm sóc tỉ mỉ từng chi tiết các phụ ki…" at bounding box center [766, 221] width 239 height 384
click at [772, 177] on h3 "Giặt hấp các phụ kiện khác" at bounding box center [765, 184] width 215 height 15
drag, startPoint x: 740, startPoint y: 167, endPoint x: 853, endPoint y: 166, distance: 113.8
click at [853, 177] on h3 "Giặt hấp các phụ kiện khác" at bounding box center [765, 184] width 215 height 15
click at [862, 228] on p "☑️ Giặt khô, chăm sóc tỉ mỉ từng chi tiết các phụ kiện đi kèm như cà vạt, dây n…" at bounding box center [766, 224] width 210 height 49
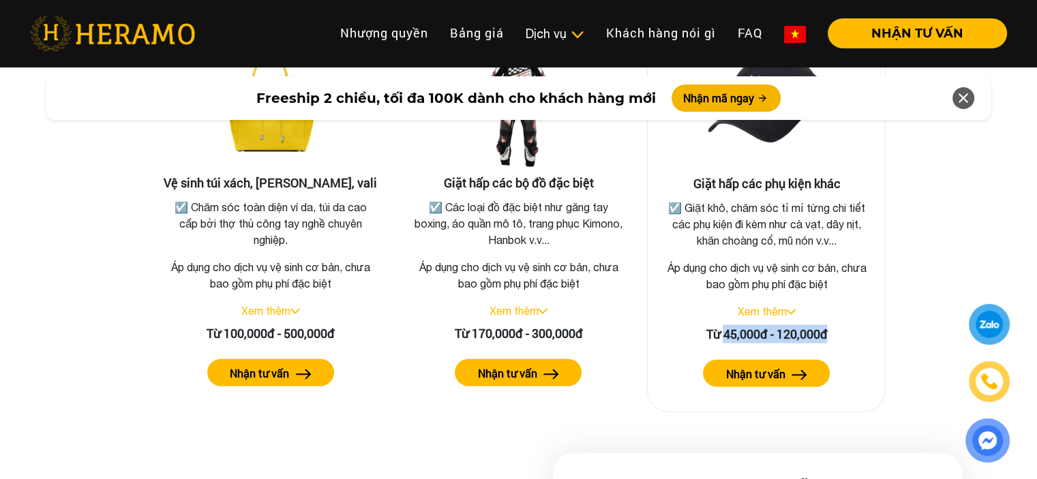
drag, startPoint x: 725, startPoint y: 314, endPoint x: 841, endPoint y: 310, distance: 116.6
click at [841, 325] on div "Từ 45,000đ - 120,000đ" at bounding box center [765, 334] width 215 height 18
click at [886, 267] on div "Giặt hấp các phụ kiện khác ☑️ Giặt khô, chăm sóc tỉ mỉ từng chi tiết các phụ ki…" at bounding box center [766, 220] width 259 height 382
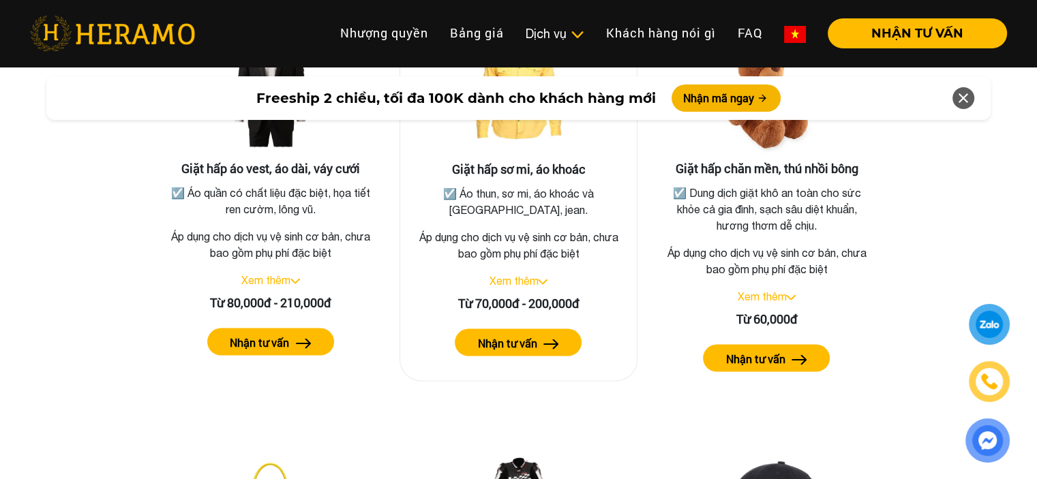
scroll to position [2591, 0]
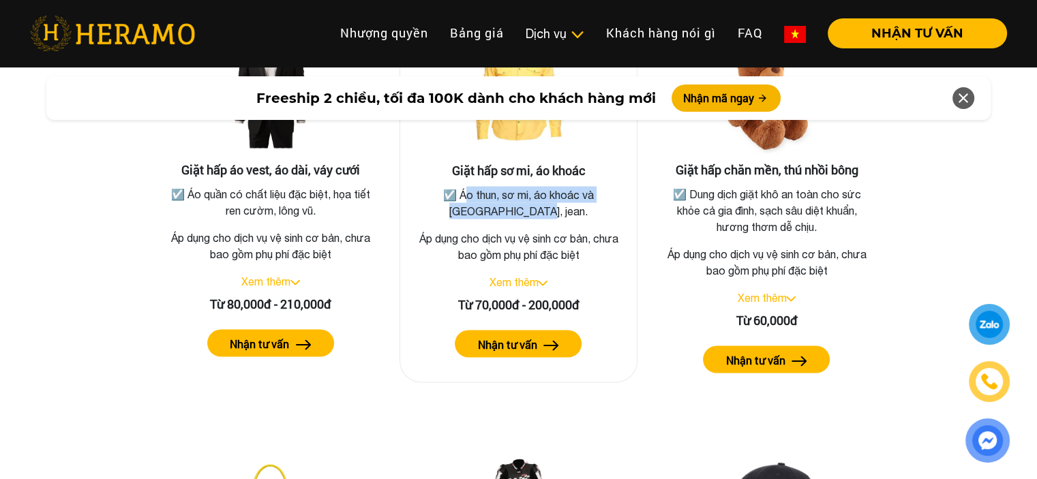
drag, startPoint x: 436, startPoint y: 172, endPoint x: 551, endPoint y: 190, distance: 116.0
click at [551, 190] on p "☑️ Áo thun, sơ mi, áo khoác và [GEOGRAPHIC_DATA], jean." at bounding box center [519, 202] width 210 height 33
click at [554, 230] on p "Áp dụng cho dịch vụ vệ sinh cơ bản, chưa bao gồm phụ phí đặc biệt" at bounding box center [518, 246] width 215 height 33
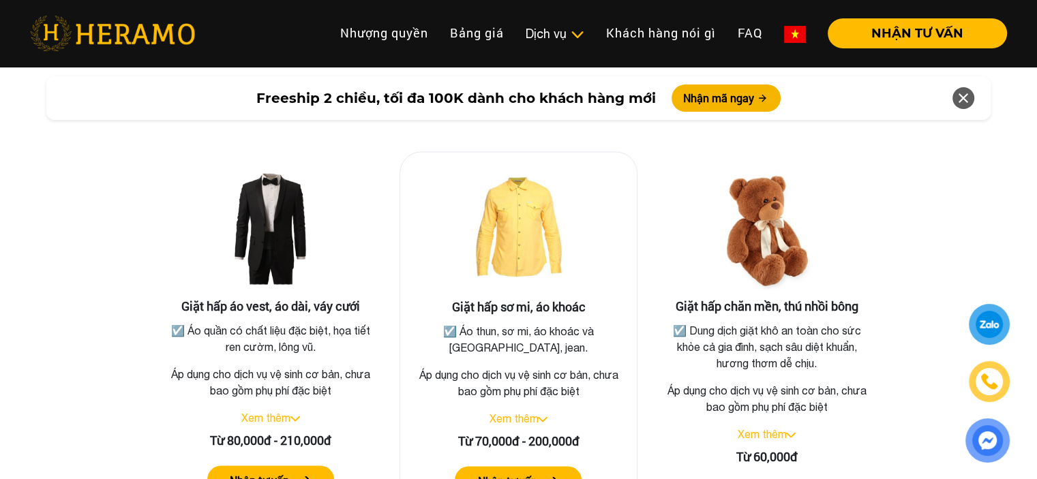
scroll to position [2523, 0]
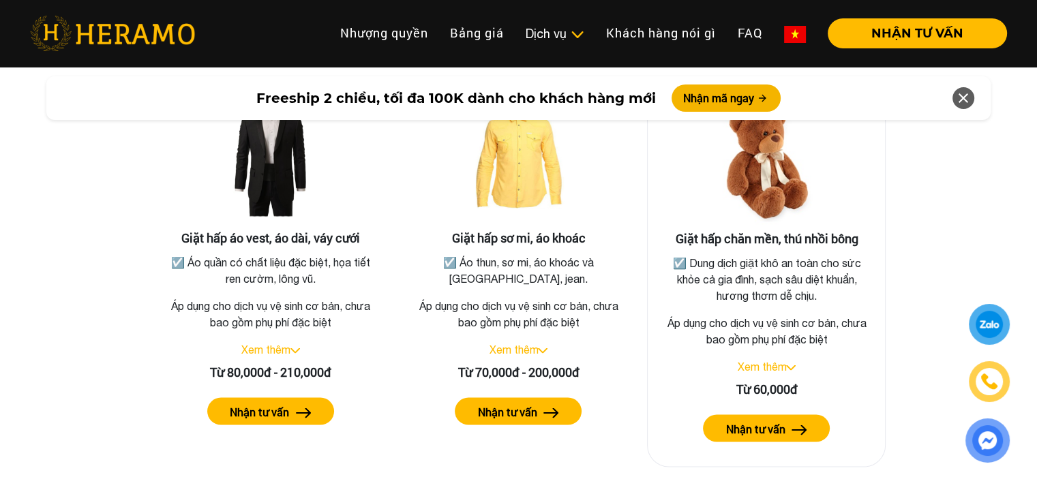
click at [763, 260] on p "☑️ Dung dịch giặt khô an toàn cho sức khỏe cả gia đình, sạch sâu diệt khuẩn, hư…" at bounding box center [766, 278] width 210 height 49
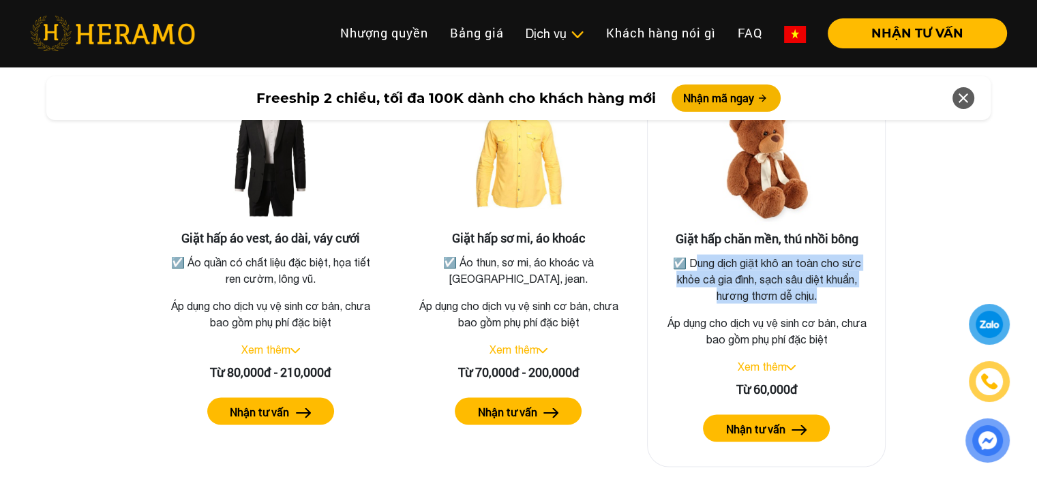
drag, startPoint x: 690, startPoint y: 241, endPoint x: 819, endPoint y: 272, distance: 133.3
click at [817, 271] on p "☑️ Dung dịch giặt khô an toàn cho sức khỏe cả gia đình, sạch sâu diệt khuẩn, hư…" at bounding box center [766, 278] width 210 height 49
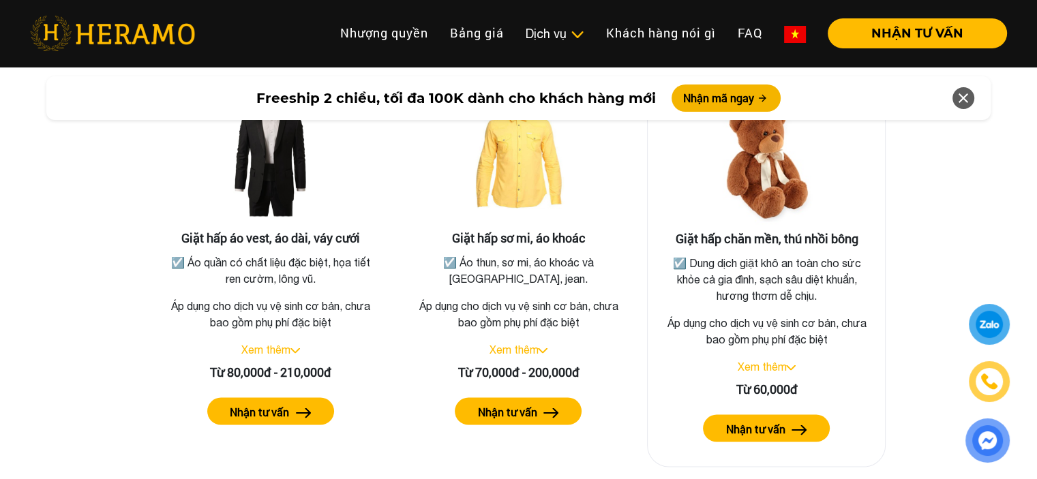
click at [780, 292] on div "Giặt hấp chăn mền, thú nhồi bông ☑️ Dung dịch giặt khô an toàn cho sức khỏe cả …" at bounding box center [766, 275] width 239 height 384
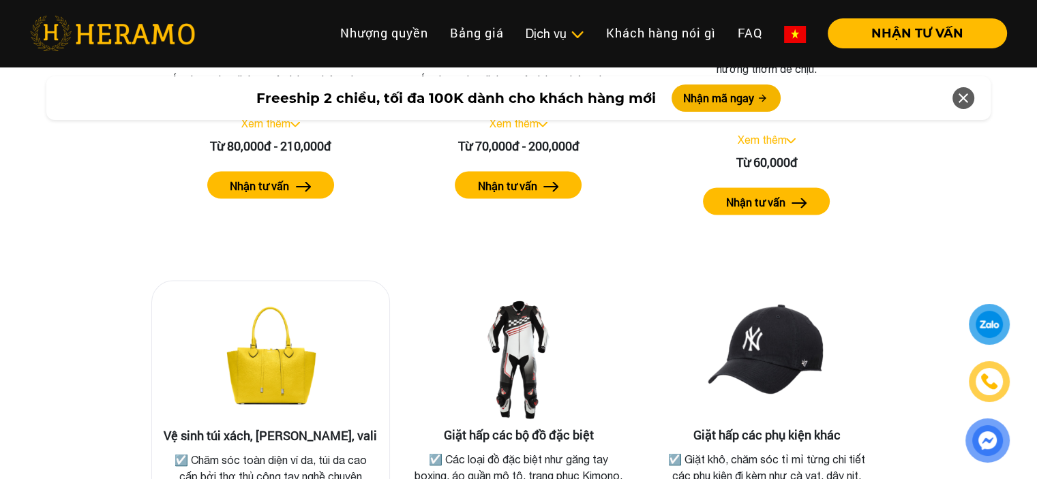
scroll to position [2864, 0]
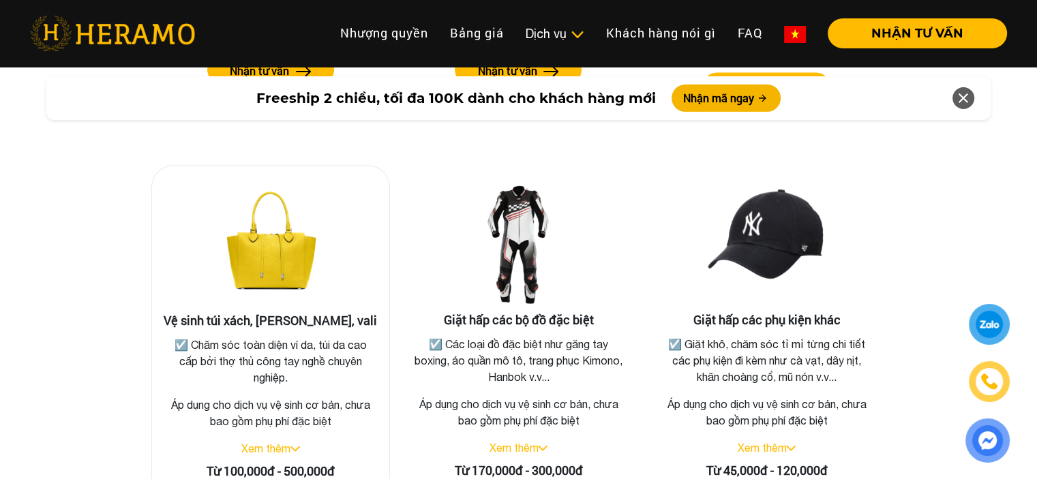
click at [198, 337] on p "☑️ Chăm sóc toàn diện ví da, túi da cao cấp bởi thợ thủ công tay nghề chuyên ng…" at bounding box center [271, 361] width 210 height 49
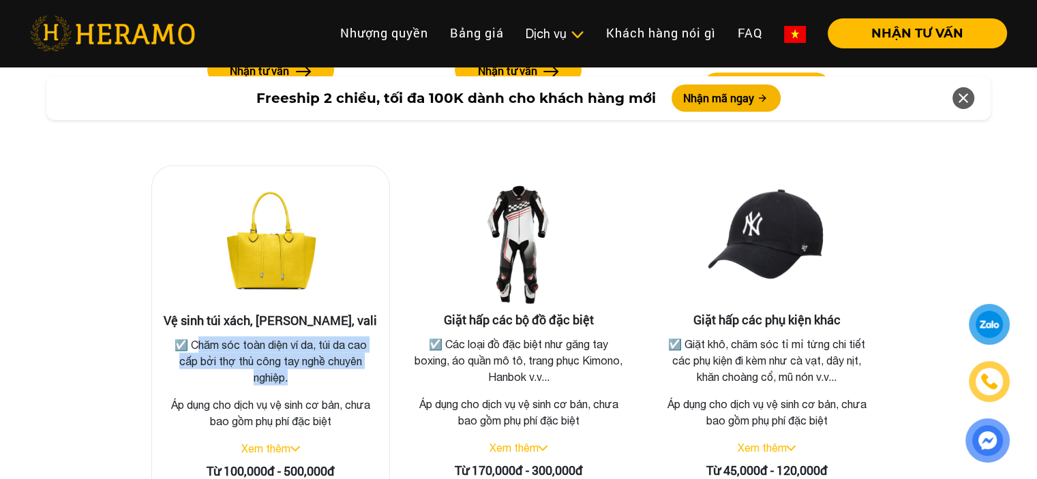
drag, startPoint x: 191, startPoint y: 324, endPoint x: 284, endPoint y: 359, distance: 99.9
click at [284, 359] on p "☑️ Chăm sóc toàn diện ví da, túi da cao cấp bởi thợ thủ công tay nghề chuyên ng…" at bounding box center [271, 361] width 210 height 49
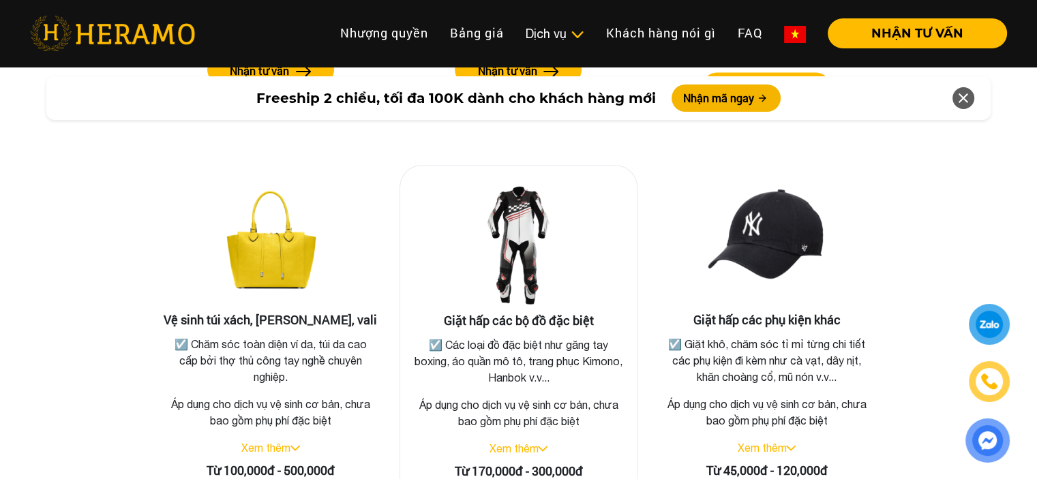
click at [553, 361] on p "☑️ Các loại đồ đặc biệt như găng tay boxing, áo quần mô tô, trang phục Kimono, …" at bounding box center [519, 361] width 210 height 49
drag, startPoint x: 446, startPoint y: 324, endPoint x: 575, endPoint y: 355, distance: 132.4
click at [575, 355] on p "☑️ Các loại đồ đặc biệt như găng tay boxing, áo quần mô tô, trang phục Kimono, …" at bounding box center [519, 361] width 210 height 49
drag, startPoint x: 795, startPoint y: 350, endPoint x: 712, endPoint y: 344, distance: 83.4
click at [794, 350] on p "☑️ Giặt khô, chăm sóc tỉ mỉ từng chi tiết các phụ kiện đi kèm như cà vạt, dây n…" at bounding box center [766, 361] width 210 height 49
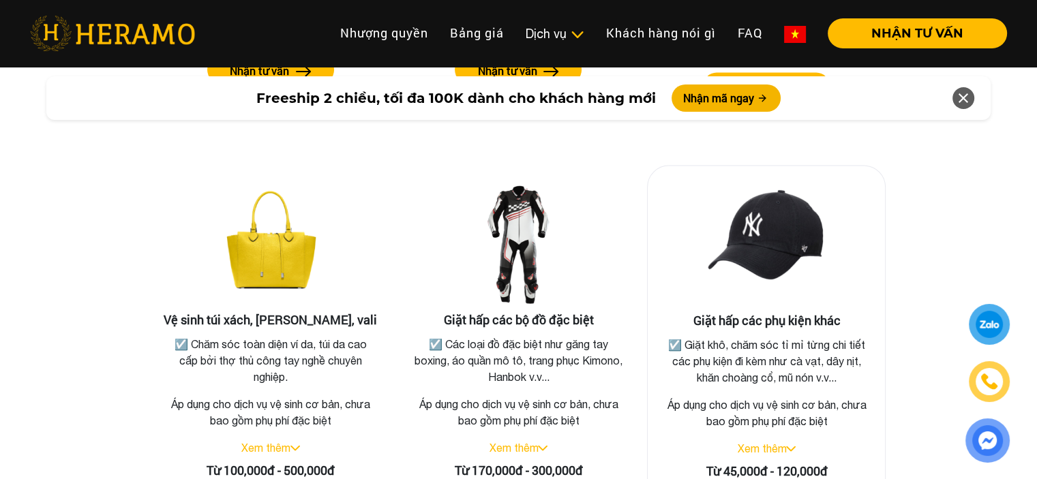
click at [685, 337] on p "☑️ Giặt khô, chăm sóc tỉ mỉ từng chi tiết các phụ kiện đi kèm như cà vạt, dây n…" at bounding box center [766, 361] width 210 height 49
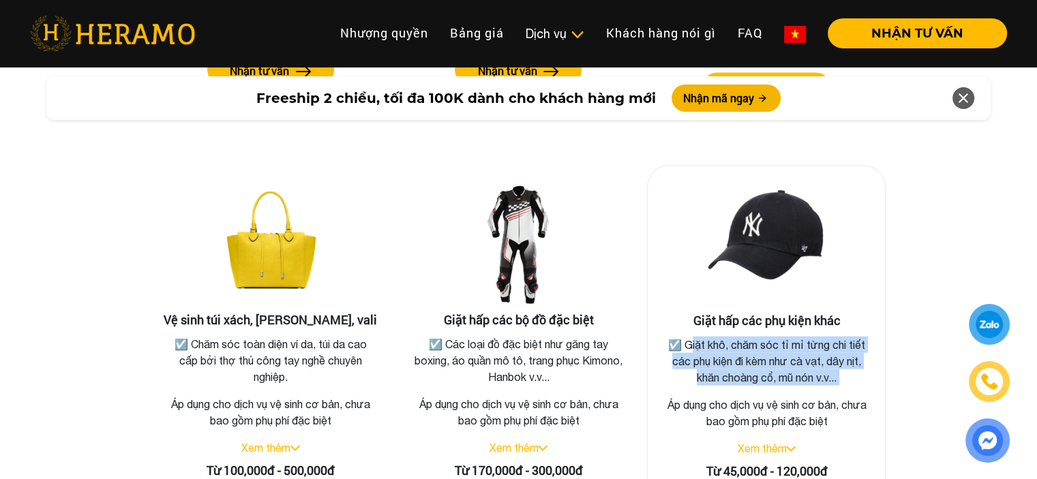
drag, startPoint x: 685, startPoint y: 323, endPoint x: 849, endPoint y: 354, distance: 166.4
click at [849, 354] on p "☑️ Giặt khô, chăm sóc tỉ mỉ từng chi tiết các phụ kiện đi kèm như cà vạt, dây n…" at bounding box center [766, 361] width 210 height 49
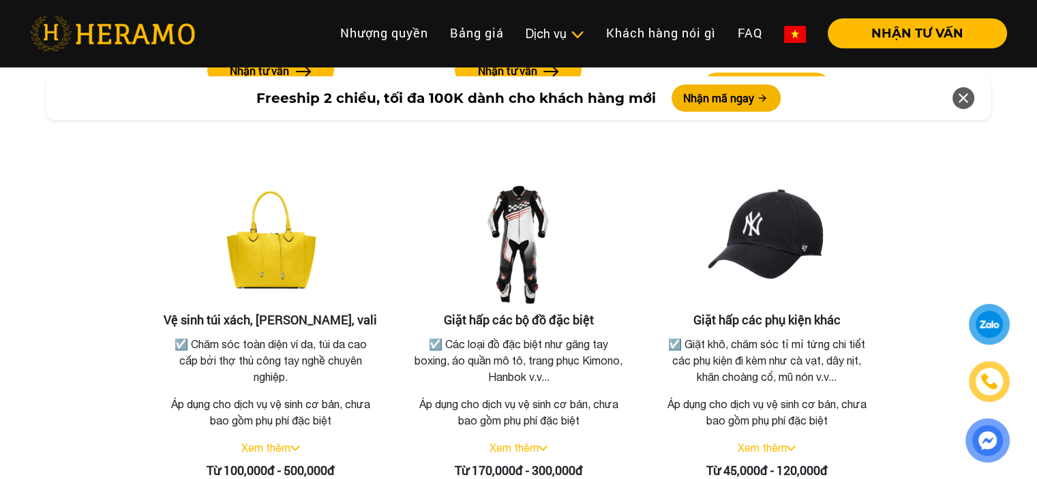
drag, startPoint x: 907, startPoint y: 247, endPoint x: 909, endPoint y: 237, distance: 11.1
click at [907, 245] on div "Giặt hấp áo vest, áo dài, váy cưới ☑️ Áo quần có chất liệu đặc biệt, họa tiết r…" at bounding box center [519, 124] width 798 height 846
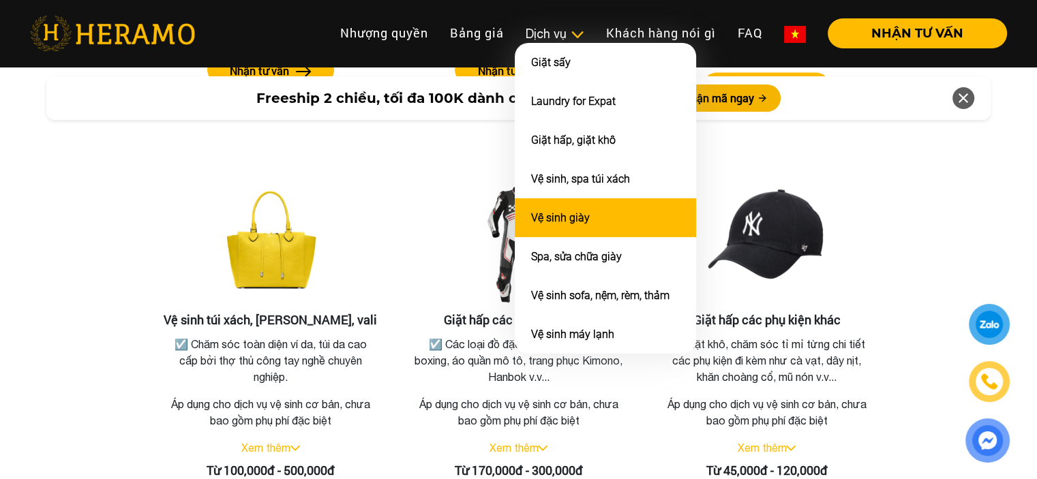
click at [580, 213] on link "Vệ sinh giày" at bounding box center [560, 217] width 59 height 13
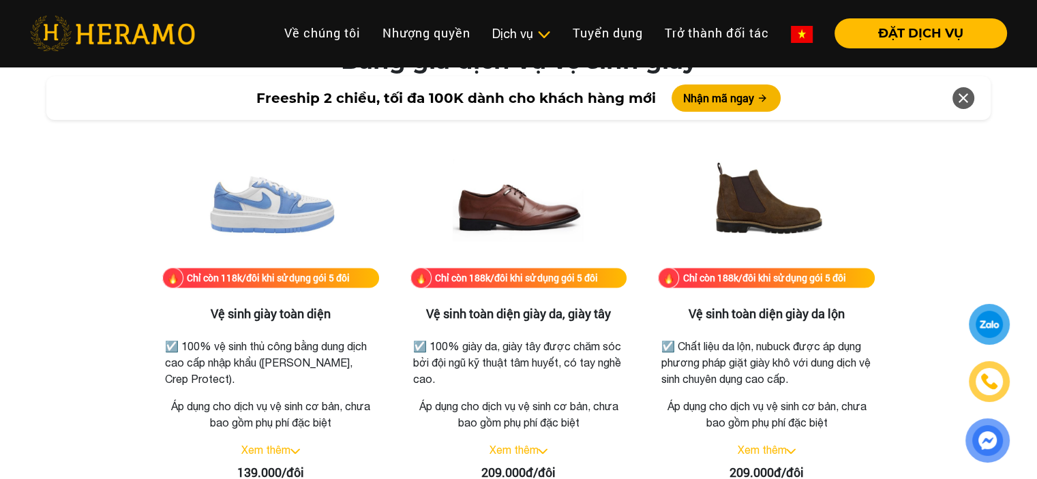
scroll to position [1909, 0]
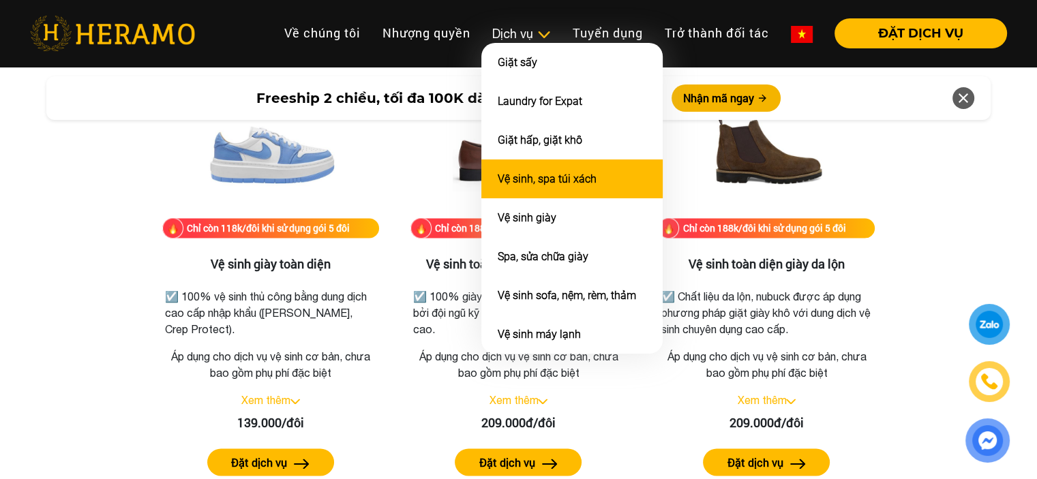
click at [559, 176] on link "Vệ sinh, spa túi xách" at bounding box center [547, 178] width 99 height 13
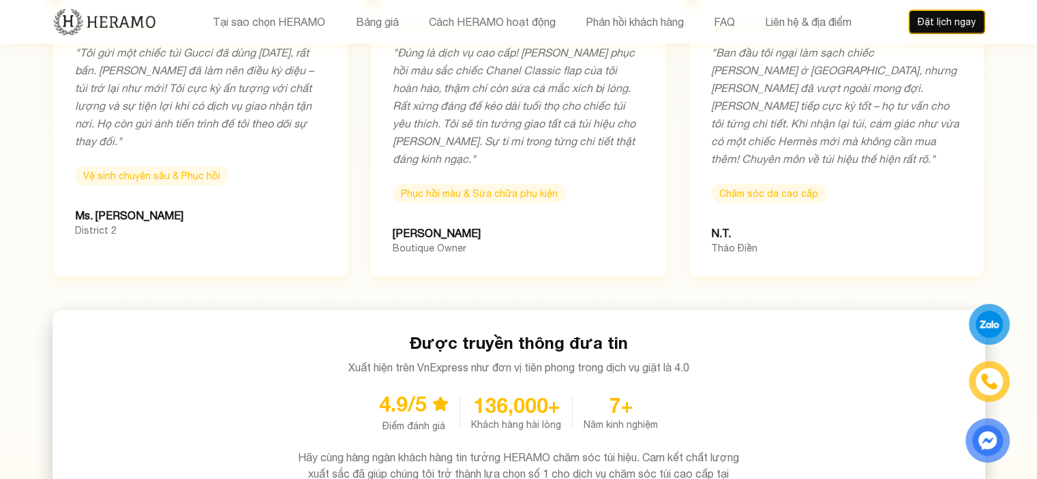
scroll to position [4772, 0]
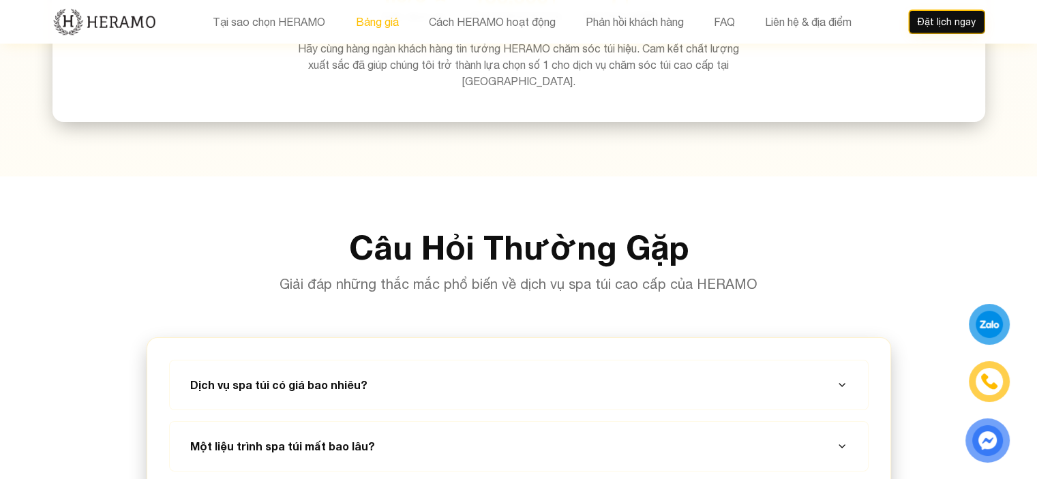
drag, startPoint x: 366, startPoint y: 20, endPoint x: 380, endPoint y: 21, distance: 14.3
click at [367, 20] on button "Bảng giá" at bounding box center [376, 22] width 51 height 18
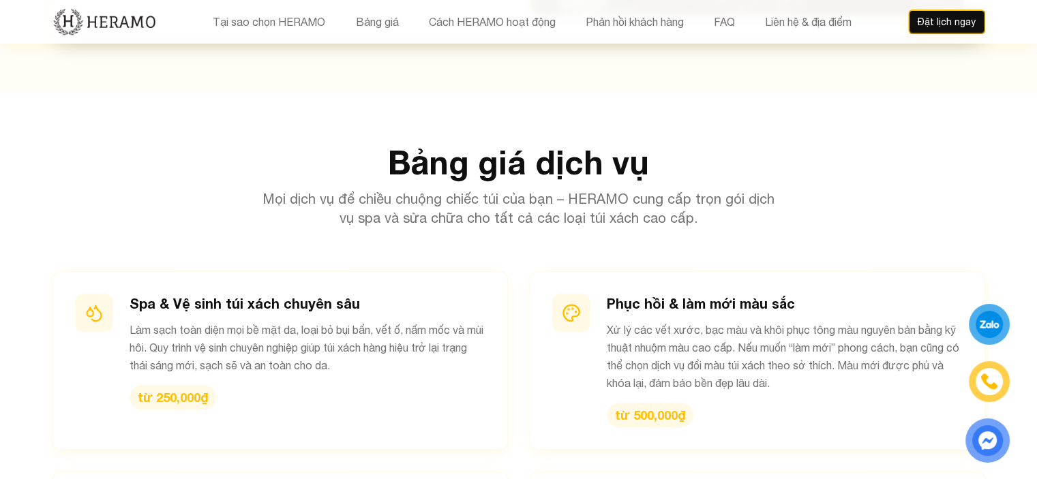
scroll to position [1288, 0]
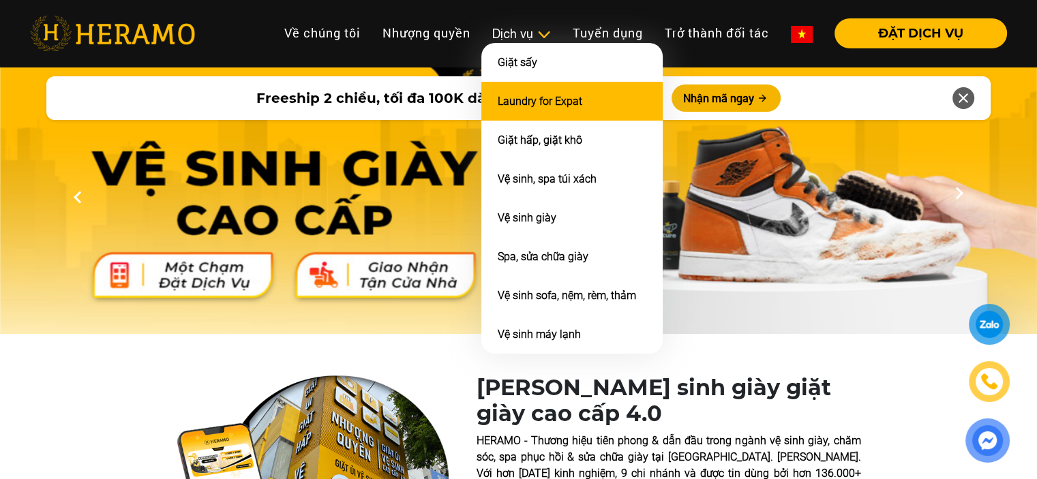
click at [548, 95] on link "Laundry for Expat" at bounding box center [540, 101] width 85 height 13
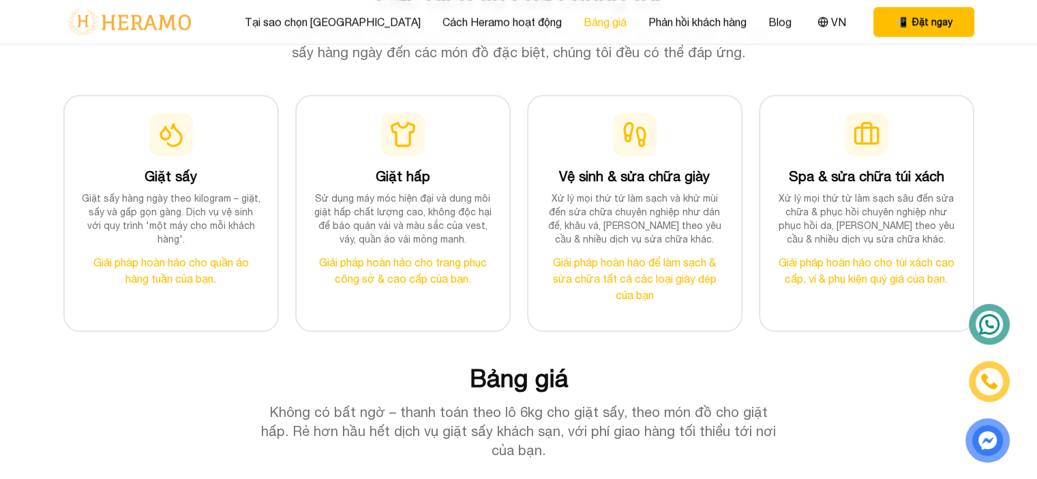
click at [583, 26] on link "Bảng giá" at bounding box center [604, 22] width 43 height 16
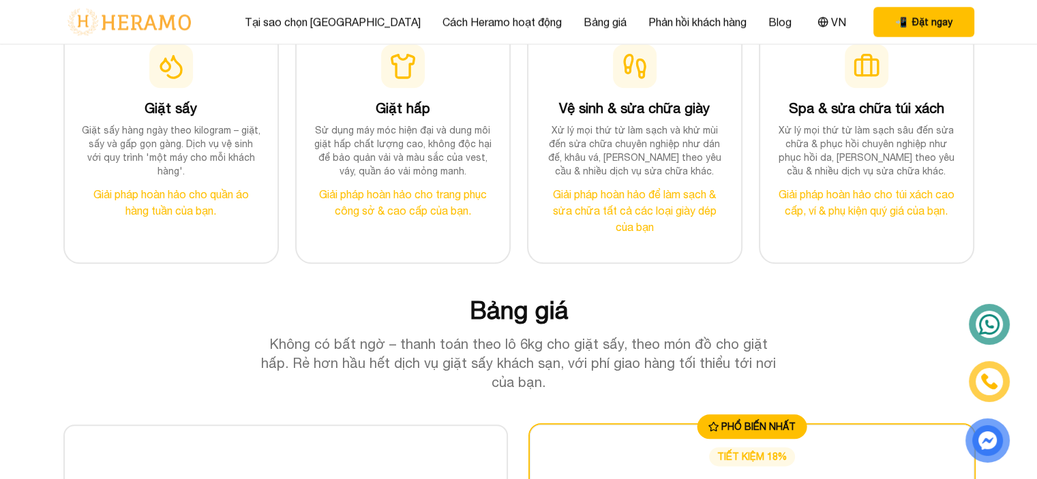
scroll to position [1840, 0]
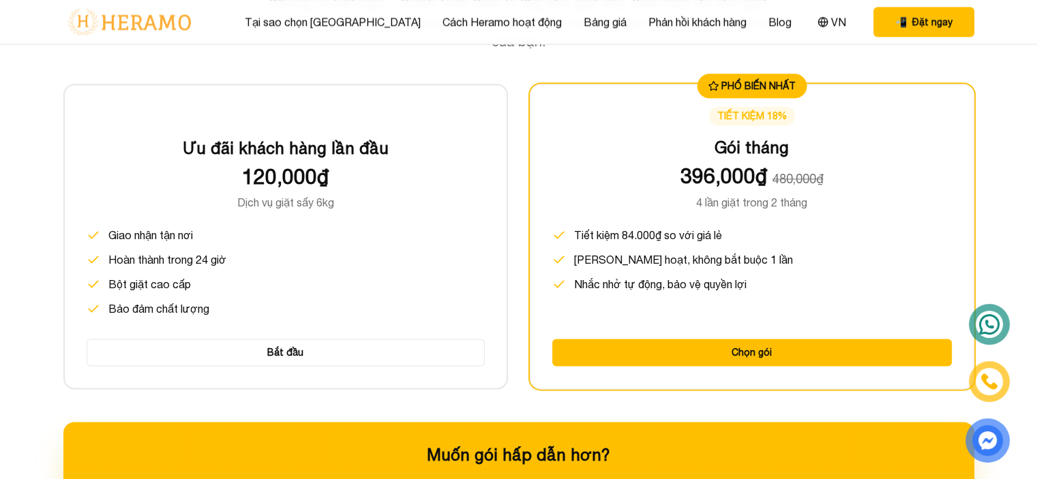
click at [386, 194] on p "Dịch vụ giặt sấy 6kg" at bounding box center [286, 202] width 398 height 16
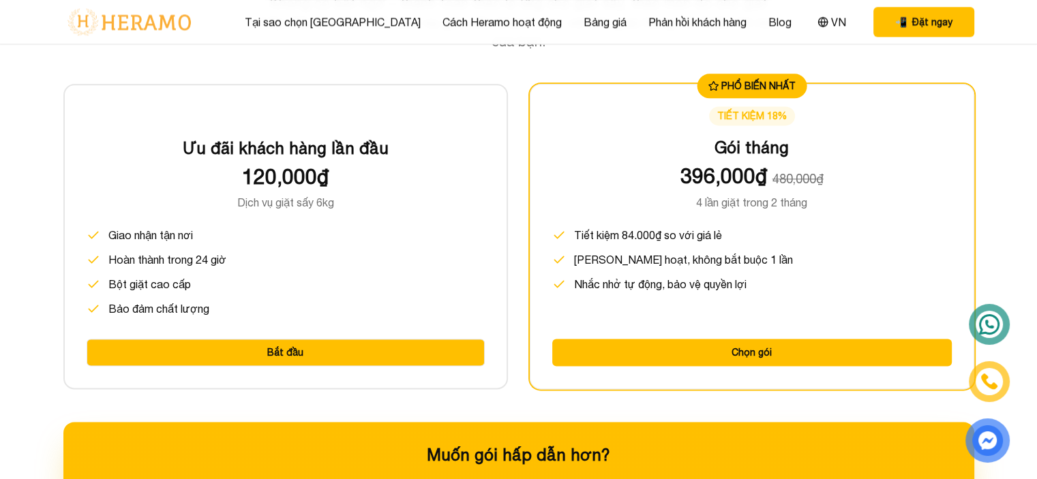
click at [267, 350] on button "Bắt đầu" at bounding box center [286, 352] width 398 height 27
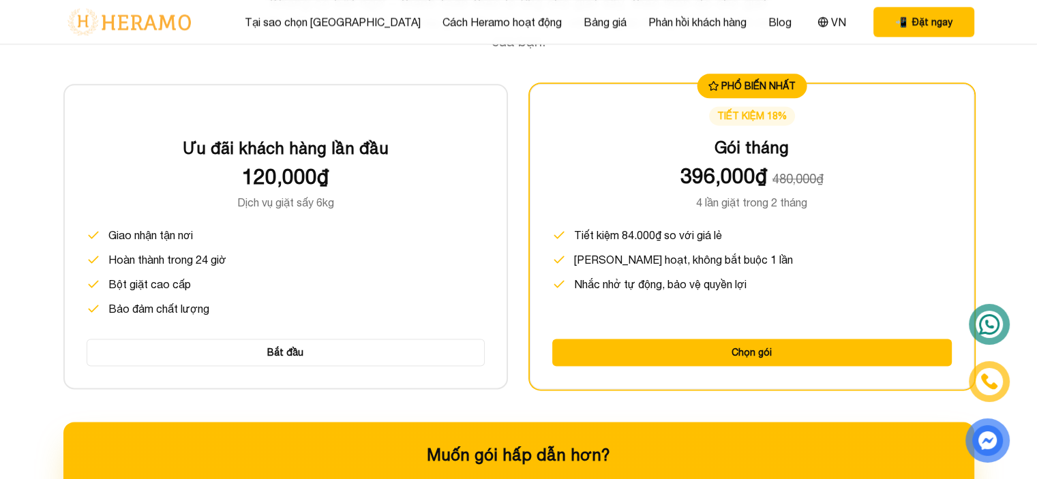
click at [344, 207] on p "Dịch vụ giặt sấy 6kg" at bounding box center [286, 202] width 398 height 16
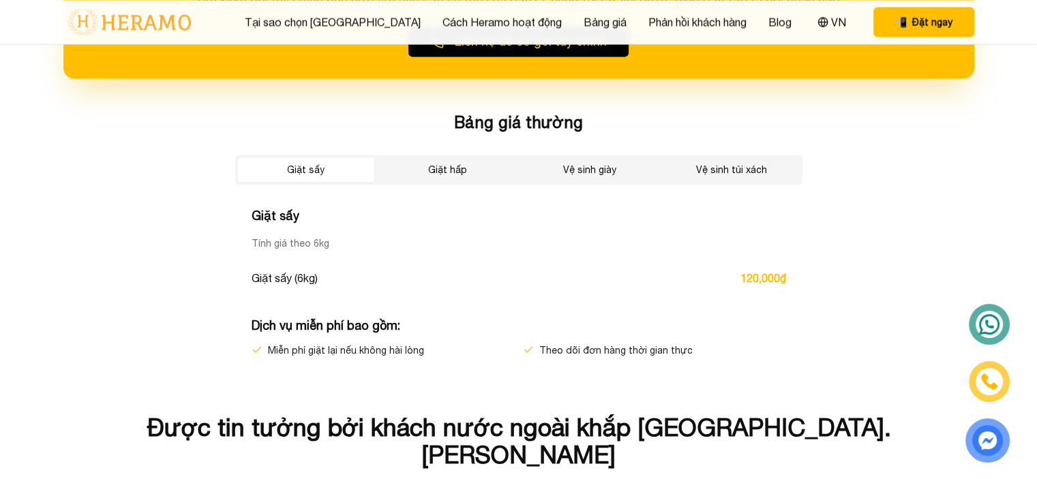
scroll to position [2318, 0]
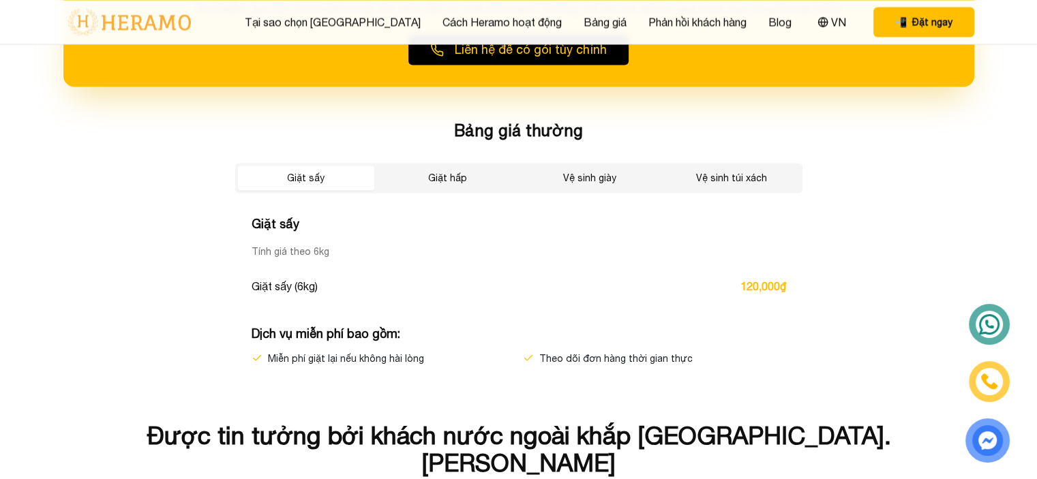
click at [607, 172] on button "Vệ sinh giày" at bounding box center [589, 178] width 136 height 25
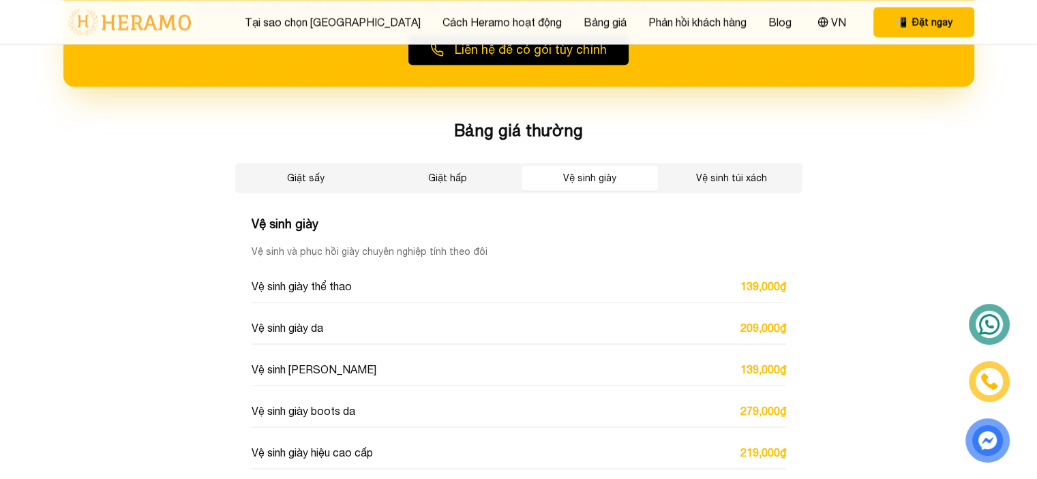
click at [739, 172] on button "Vệ sinh túi xách" at bounding box center [731, 178] width 136 height 25
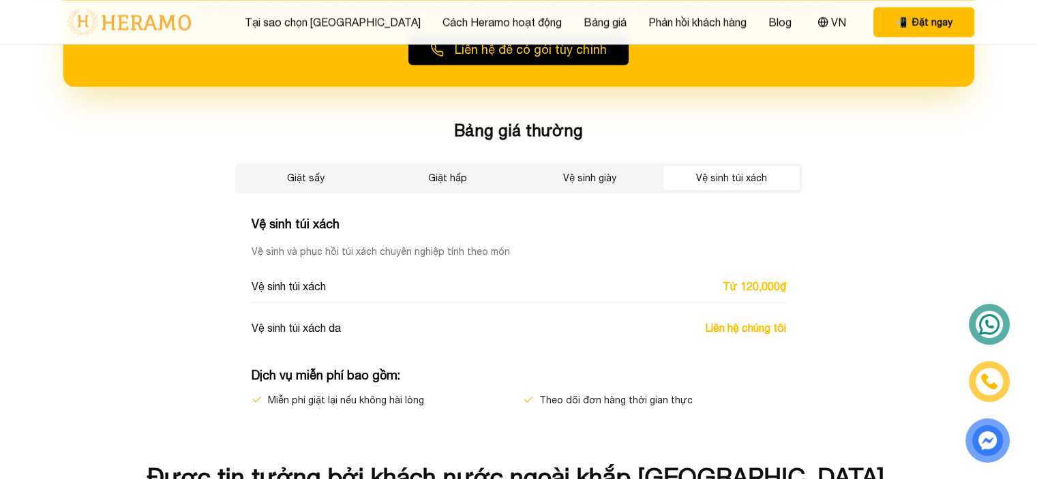
click at [327, 182] on button "Giặt sấy" at bounding box center [306, 178] width 136 height 25
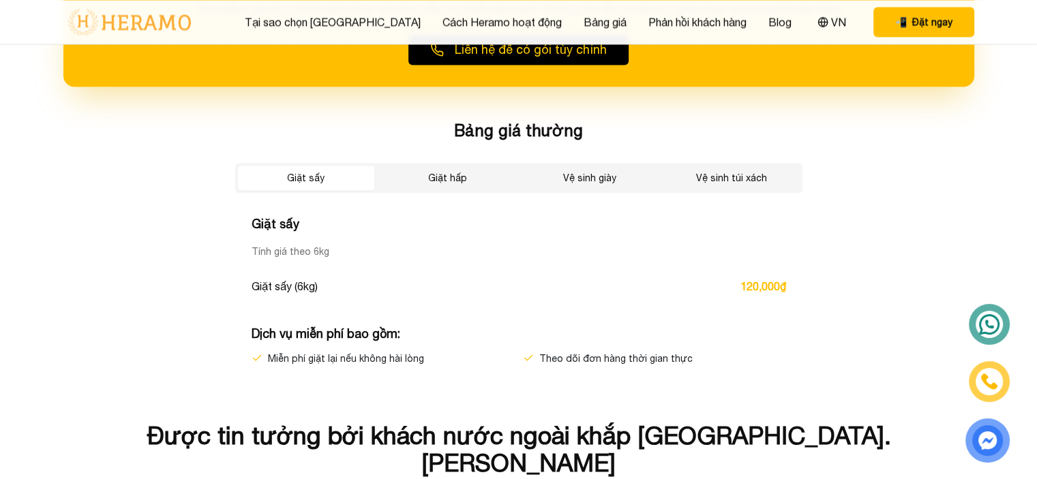
click at [465, 169] on button "Giặt hấp" at bounding box center [448, 178] width 136 height 25
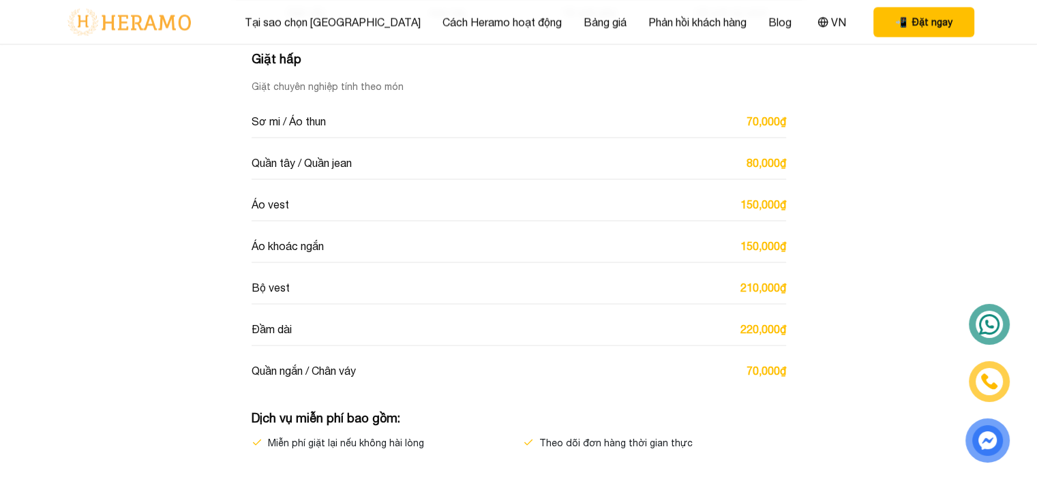
scroll to position [2386, 0]
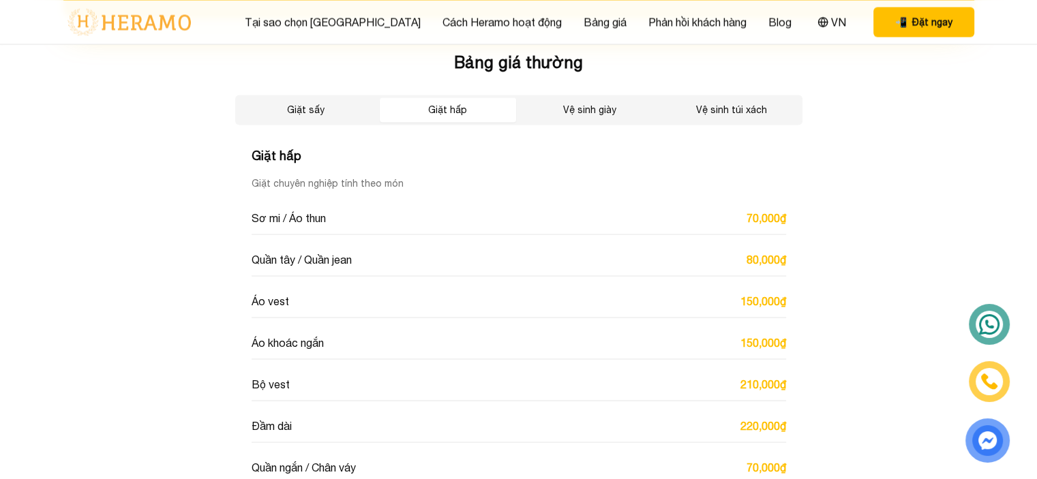
click at [564, 117] on button "Vệ sinh giày" at bounding box center [589, 109] width 136 height 25
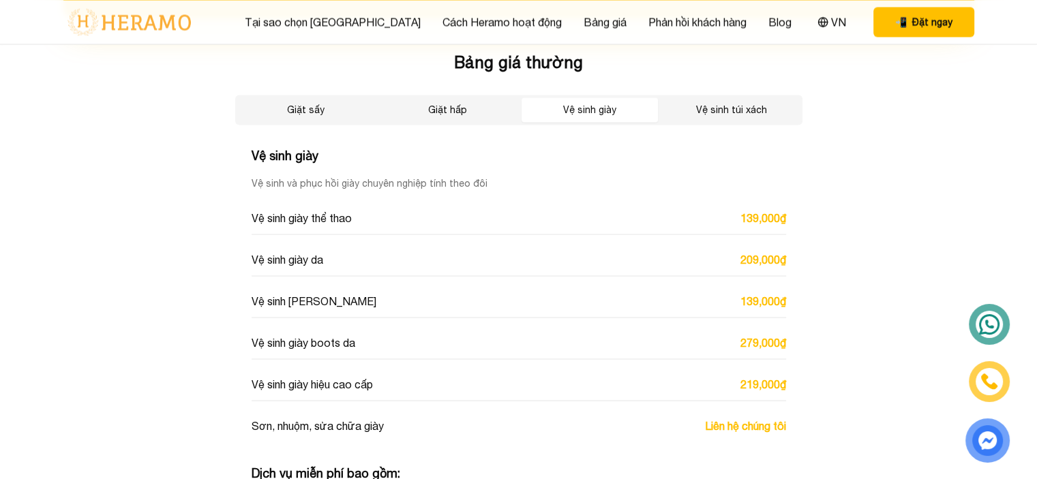
click at [722, 97] on button "Vệ sinh túi xách" at bounding box center [731, 109] width 136 height 25
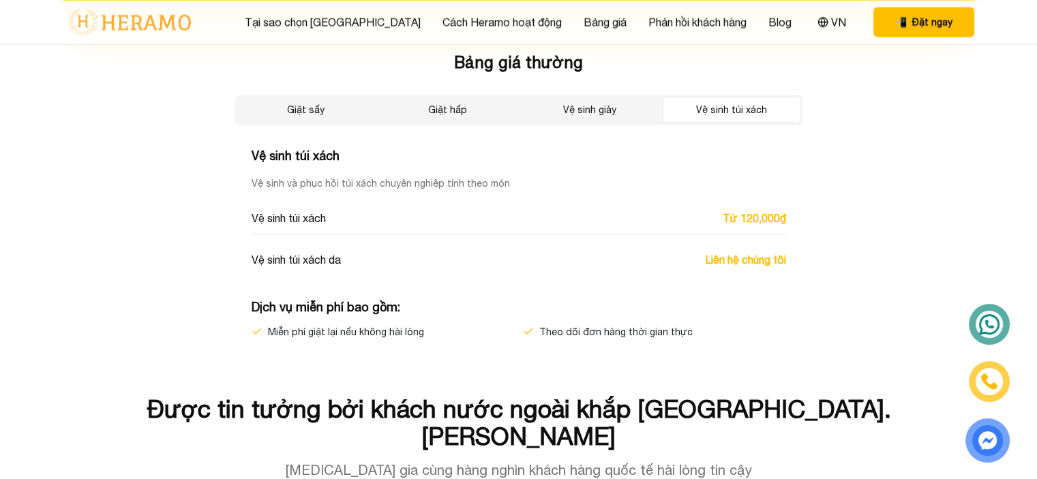
click at [298, 110] on button "Giặt sấy" at bounding box center [306, 109] width 136 height 25
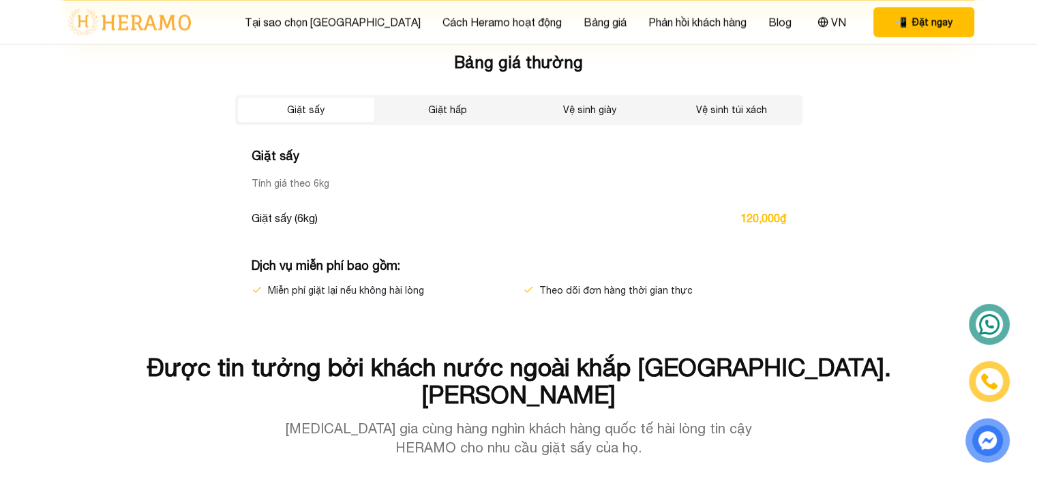
click at [416, 104] on button "Giặt hấp" at bounding box center [448, 109] width 136 height 25
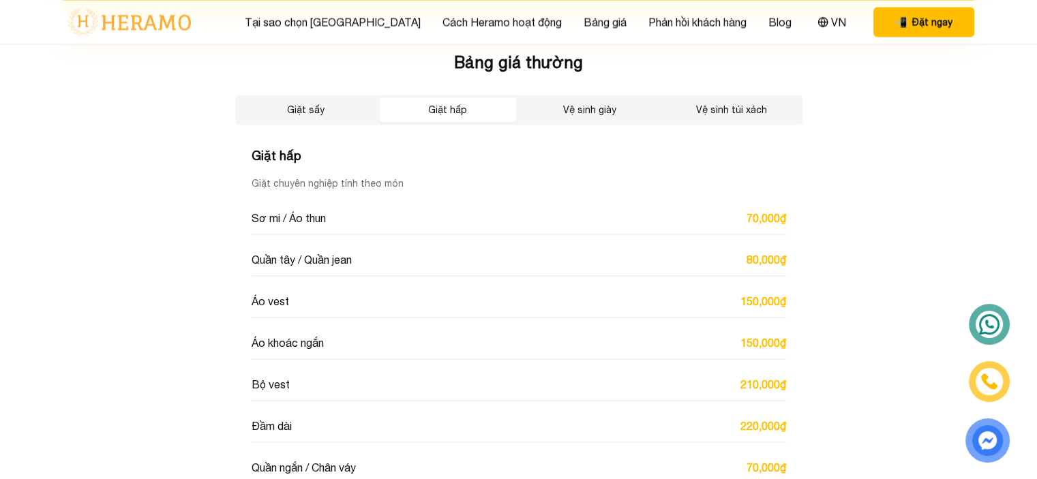
click at [562, 105] on button "Vệ sinh giày" at bounding box center [589, 109] width 136 height 25
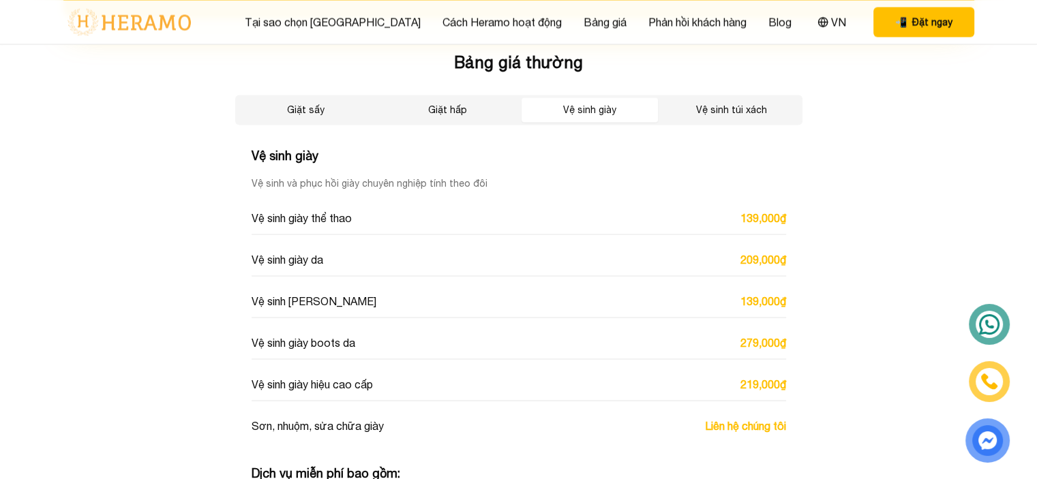
click at [451, 110] on button "Giặt hấp" at bounding box center [448, 109] width 136 height 25
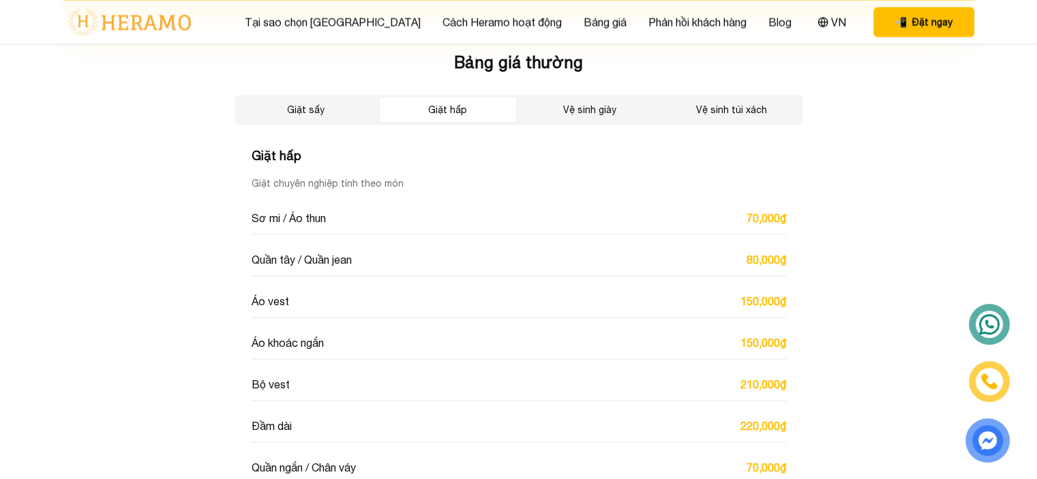
click at [334, 106] on button "Giặt sấy" at bounding box center [306, 109] width 136 height 25
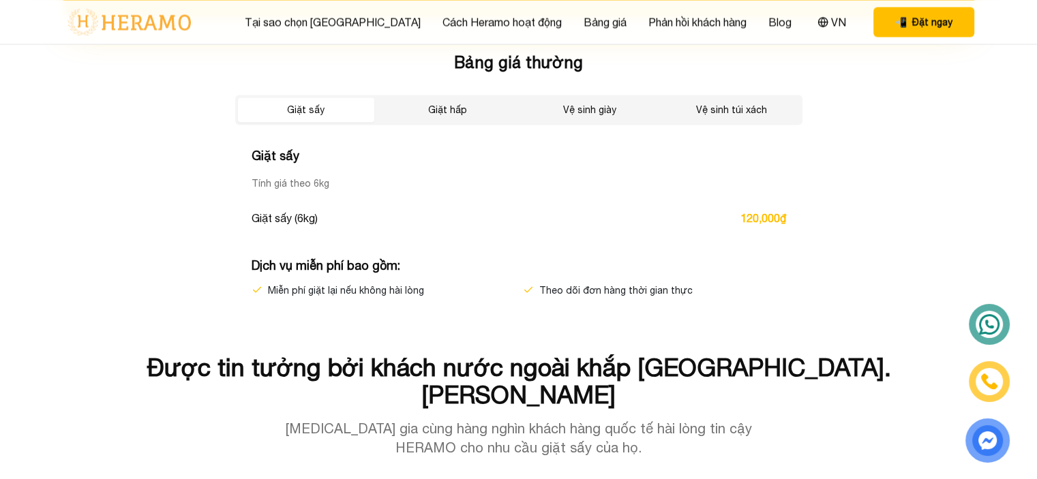
click at [427, 109] on button "Giặt hấp" at bounding box center [448, 109] width 136 height 25
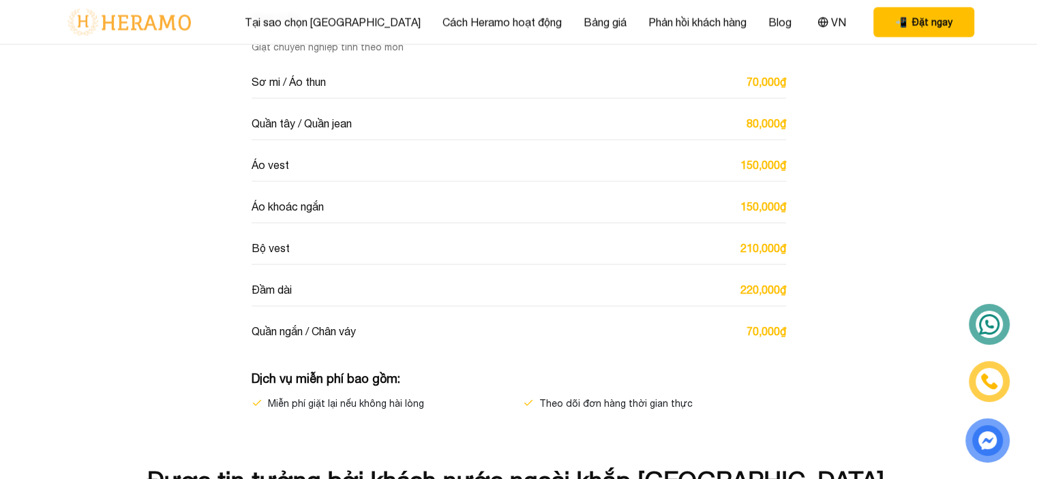
scroll to position [2318, 0]
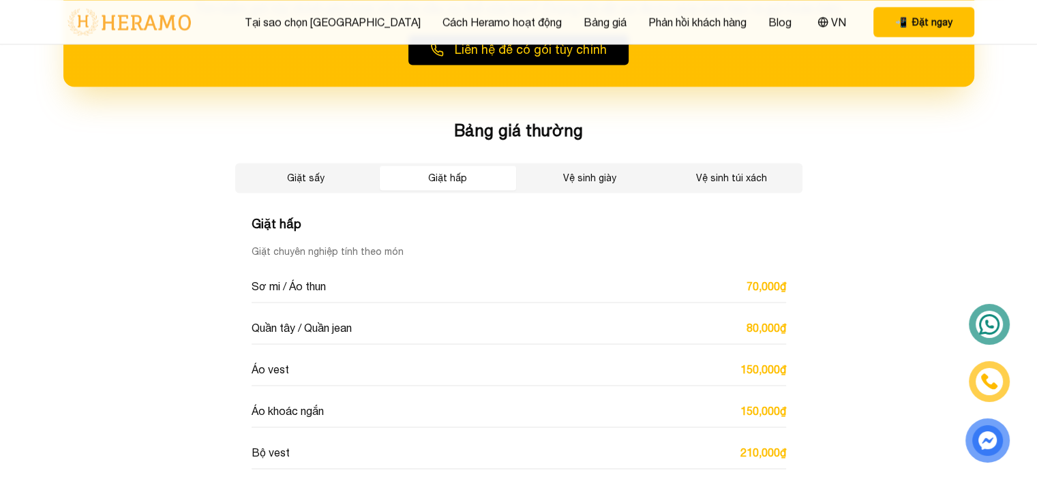
click at [311, 181] on button "Giặt sấy" at bounding box center [306, 178] width 136 height 25
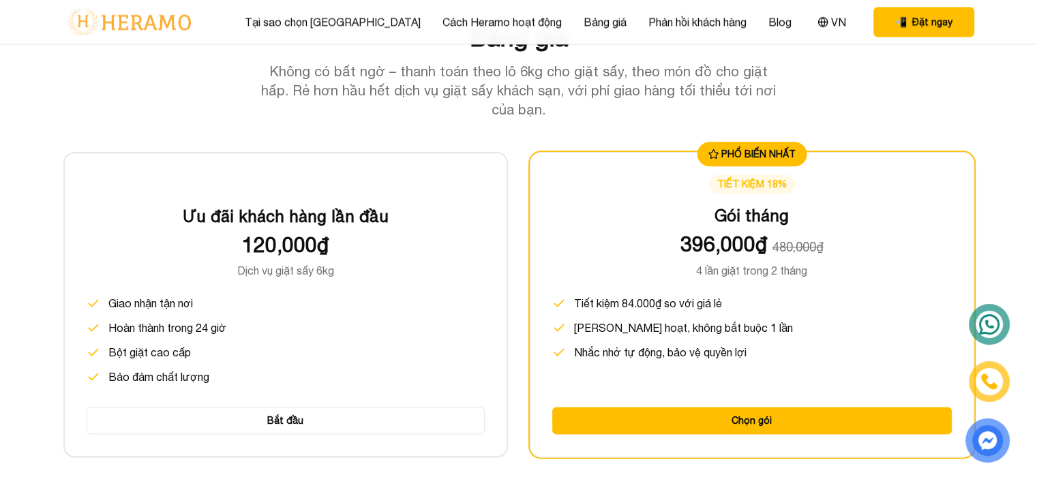
scroll to position [1704, 0]
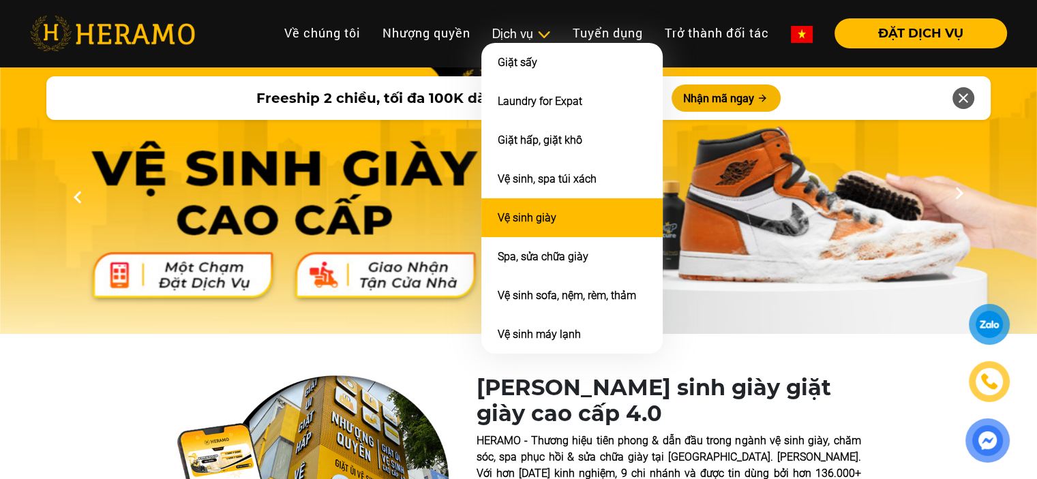
click at [543, 214] on link "Vệ sinh giày" at bounding box center [527, 217] width 59 height 13
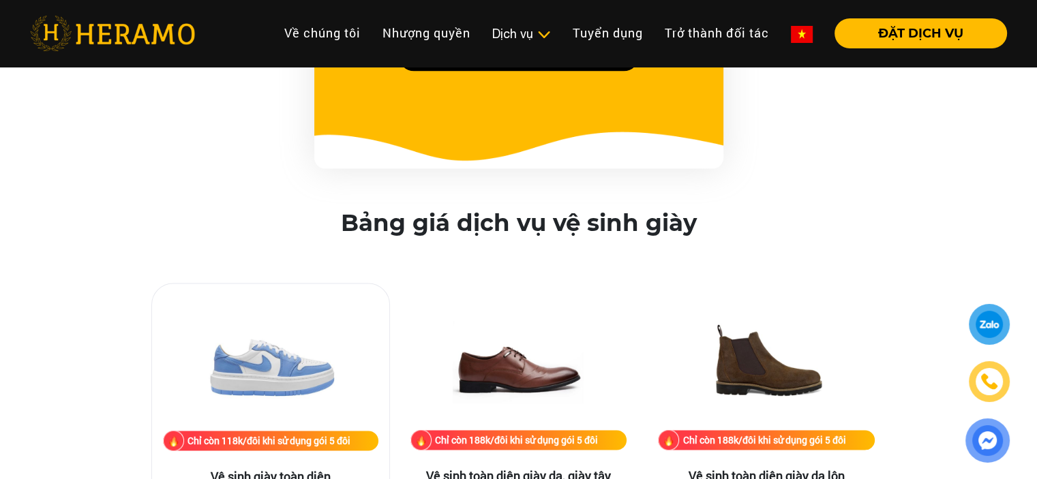
scroll to position [1909, 0]
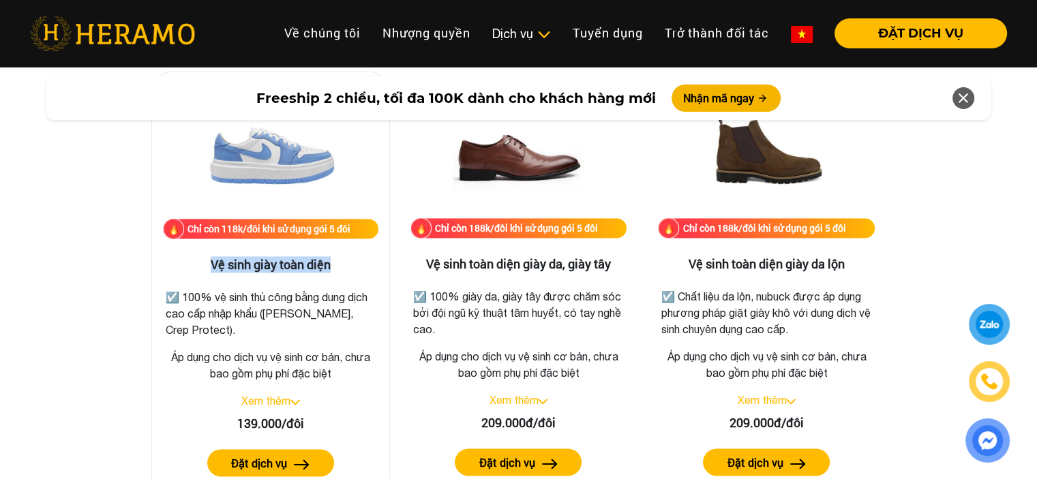
drag, startPoint x: 211, startPoint y: 262, endPoint x: 346, endPoint y: 260, distance: 134.3
click at [346, 260] on h3 "Vệ sinh giày toàn diện" at bounding box center [270, 265] width 215 height 15
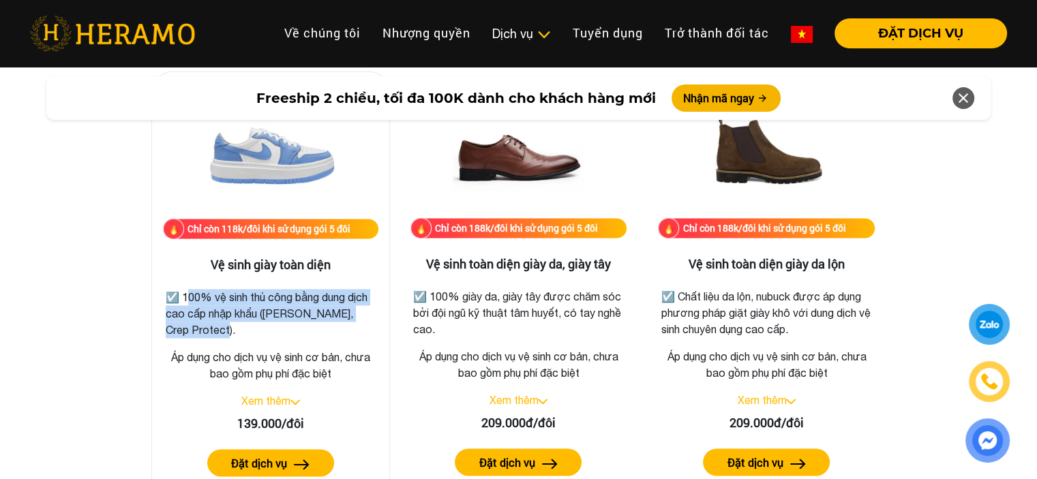
drag, startPoint x: 183, startPoint y: 294, endPoint x: 230, endPoint y: 324, distance: 55.2
click at [230, 324] on p "☑️ 100% vệ sinh thủ công bằng dung dịch cao cấp nhập khẩu ([PERSON_NAME], Crep …" at bounding box center [271, 313] width 210 height 49
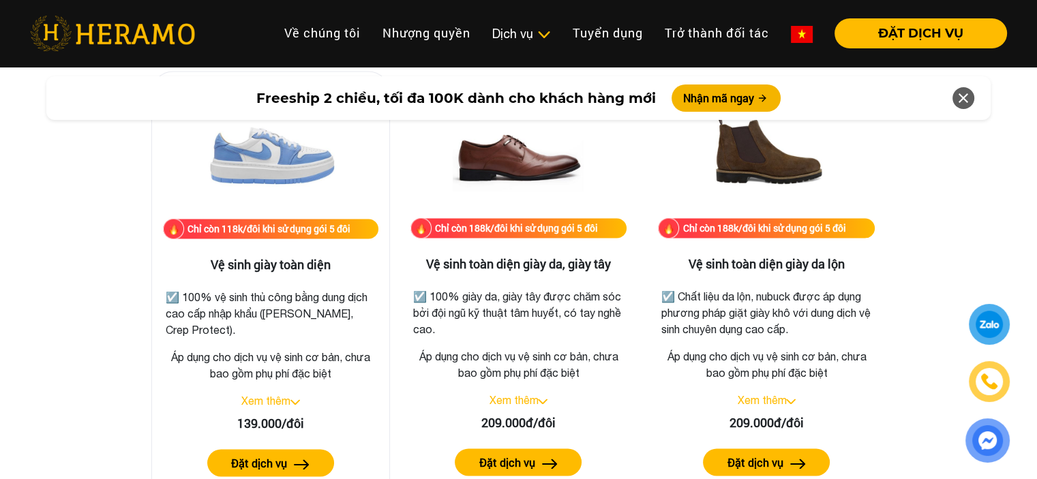
click at [311, 336] on p "☑️ 100% vệ sinh thủ công bằng dung dịch cao cấp nhập khẩu ([PERSON_NAME], Crep …" at bounding box center [271, 313] width 210 height 49
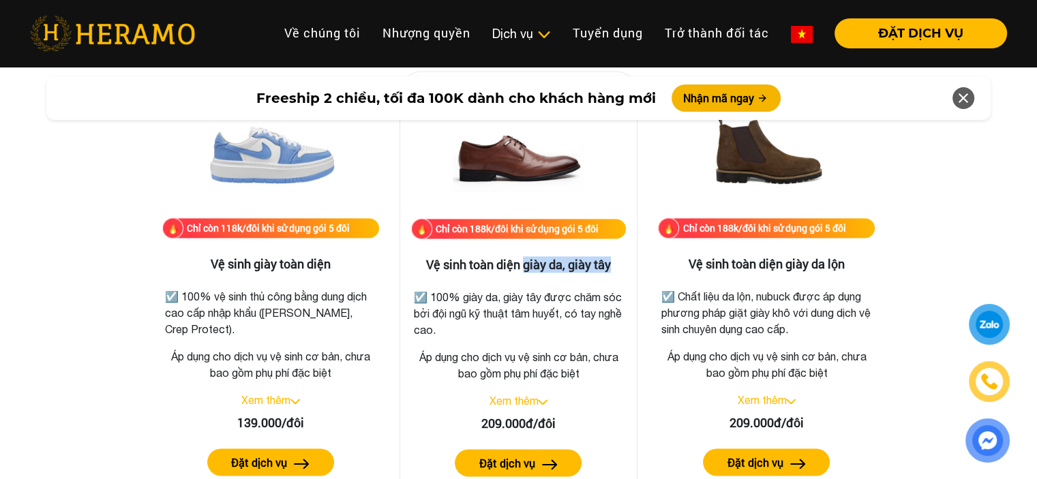
drag, startPoint x: 526, startPoint y: 264, endPoint x: 613, endPoint y: 269, distance: 87.4
click at [611, 264] on h3 "Vệ sinh toàn diện giày da, giày tây" at bounding box center [518, 265] width 215 height 15
click at [606, 320] on p "☑️ 100% giày da, giày tây được chăm sóc bởi đội ngũ kỹ thuật tâm huyết, có tay …" at bounding box center [519, 313] width 210 height 49
click at [491, 308] on p "☑️ 100% giày da, giày tây được chăm sóc bởi đội ngũ kỹ thuật tâm huyết, có tay …" at bounding box center [519, 313] width 210 height 49
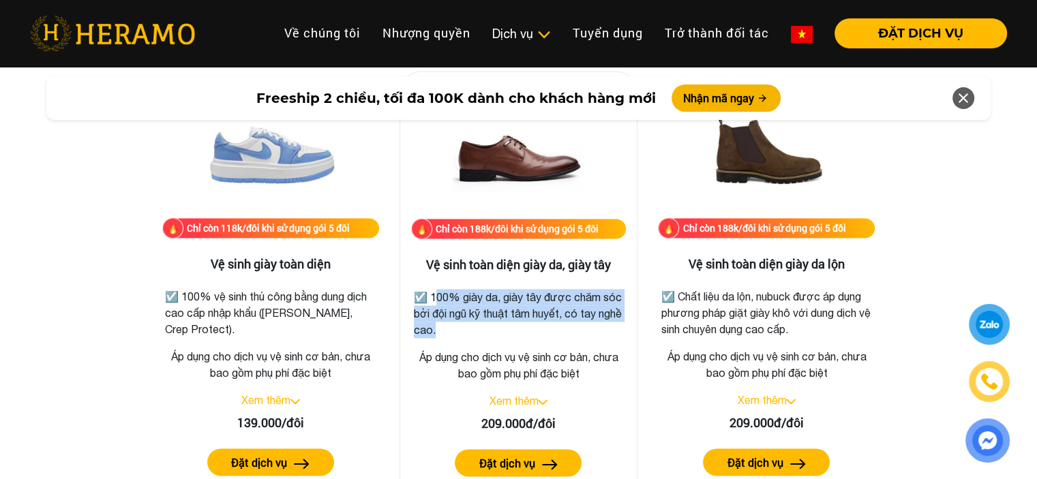
drag, startPoint x: 432, startPoint y: 293, endPoint x: 459, endPoint y: 331, distance: 46.0
click at [459, 331] on p "☑️ 100% giày da, giày tây được chăm sóc bởi đội ngũ kỹ thuật tâm huyết, có tay …" at bounding box center [519, 313] width 210 height 49
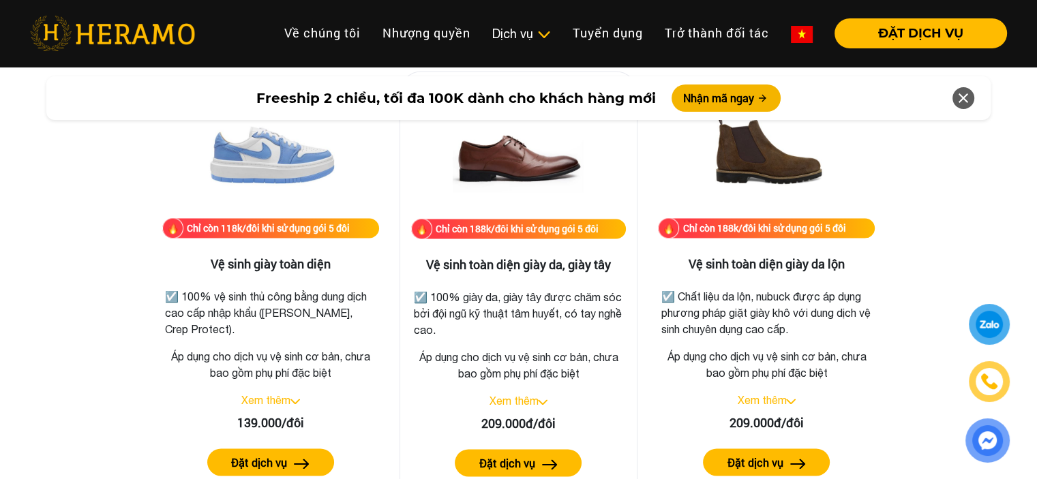
click at [556, 331] on p "☑️ 100% giày da, giày tây được chăm sóc bởi đội ngũ kỹ thuật tâm huyết, có tay …" at bounding box center [519, 313] width 210 height 49
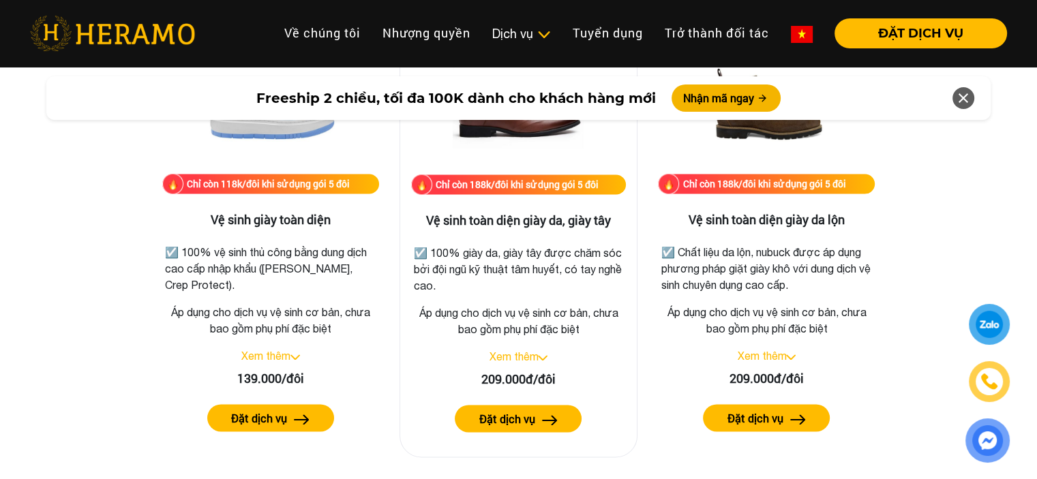
scroll to position [1977, 0]
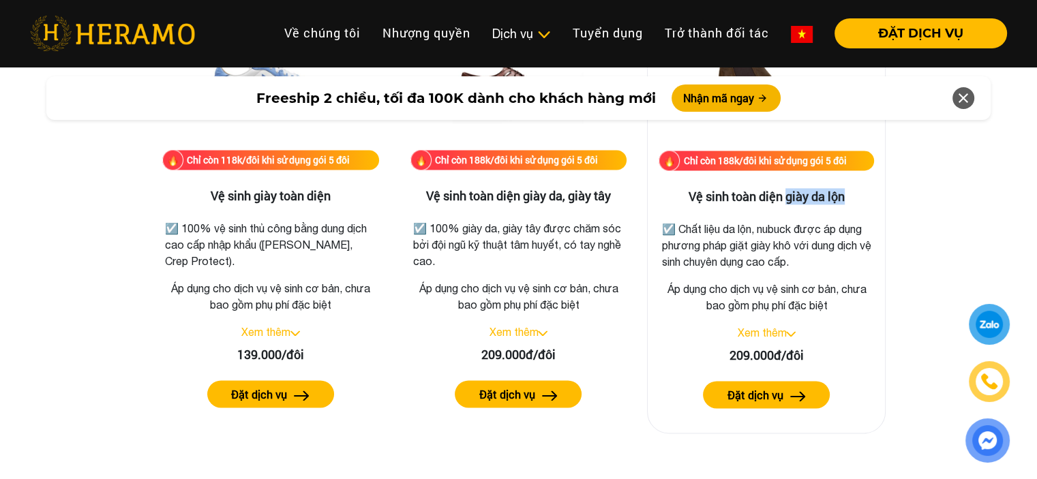
drag, startPoint x: 785, startPoint y: 193, endPoint x: 866, endPoint y: 200, distance: 80.8
click at [847, 192] on h3 "Vệ sinh toàn diện giày da lộn" at bounding box center [765, 196] width 215 height 15
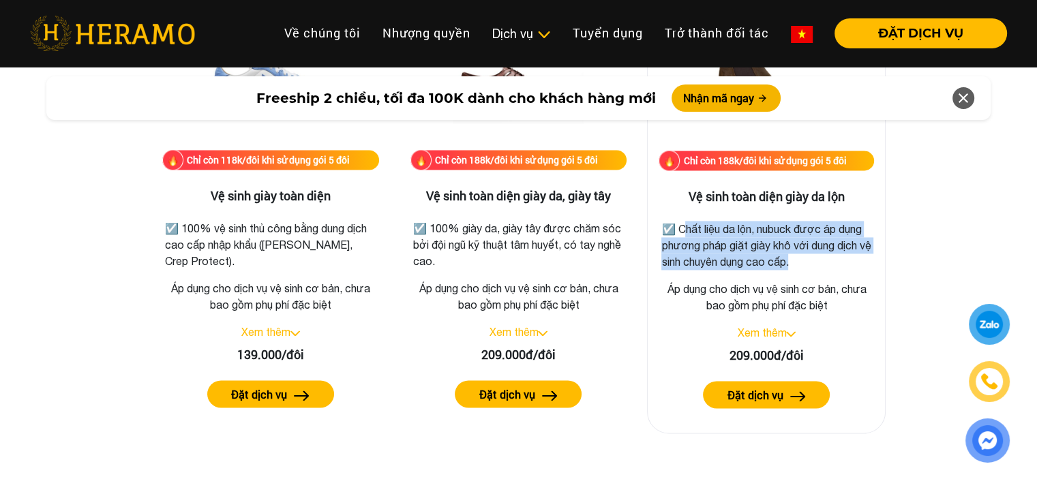
drag, startPoint x: 680, startPoint y: 226, endPoint x: 828, endPoint y: 259, distance: 151.6
click at [828, 259] on p "☑️ Chất liệu da lộn, nubuck được áp dụng phương pháp giặt giày khô với dung dịc…" at bounding box center [766, 245] width 210 height 49
drag, startPoint x: 926, startPoint y: 237, endPoint x: 1006, endPoint y: 14, distance: 236.3
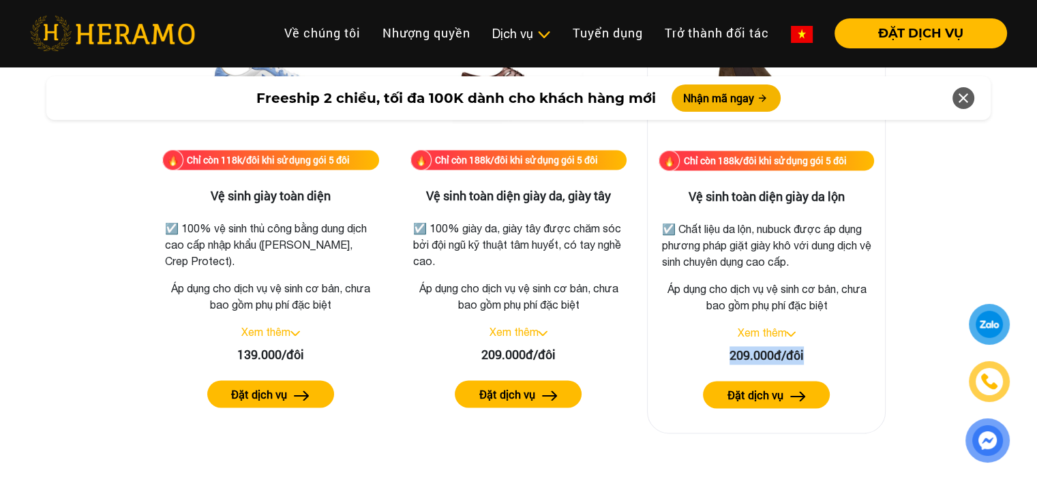
drag, startPoint x: 725, startPoint y: 354, endPoint x: 806, endPoint y: 358, distance: 81.2
click at [806, 358] on div "209.000đ/đôi" at bounding box center [765, 355] width 215 height 18
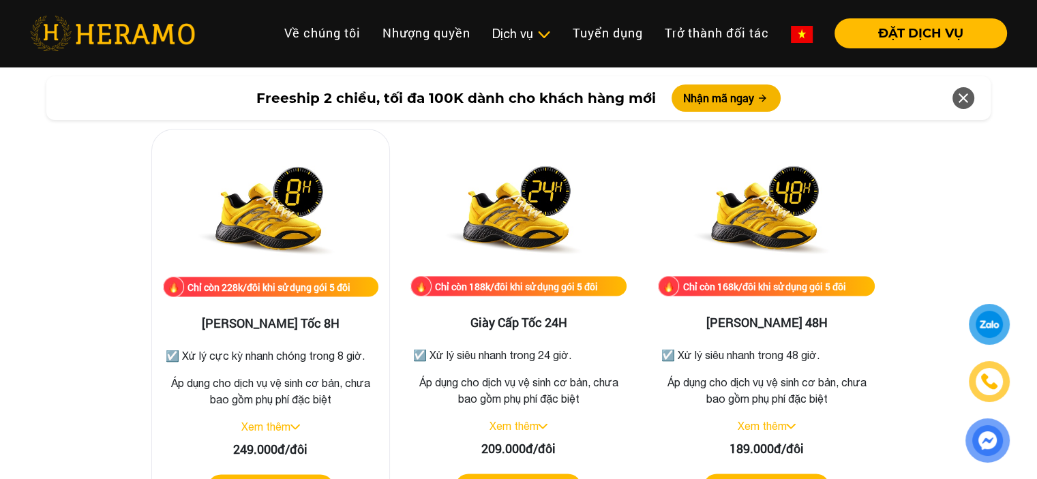
scroll to position [2454, 0]
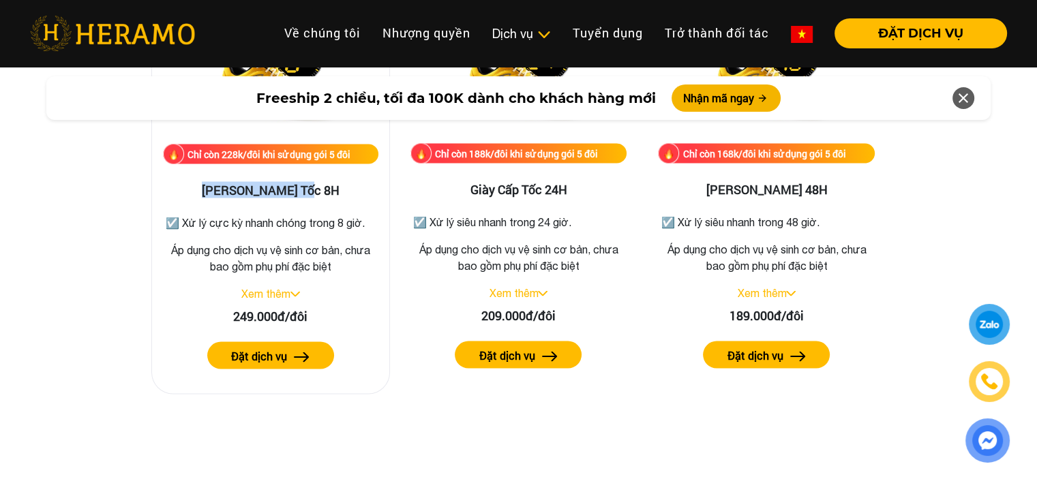
drag, startPoint x: 221, startPoint y: 189, endPoint x: 322, endPoint y: 189, distance: 101.6
click at [322, 189] on h3 "[PERSON_NAME] Tốc 8H" at bounding box center [270, 190] width 215 height 15
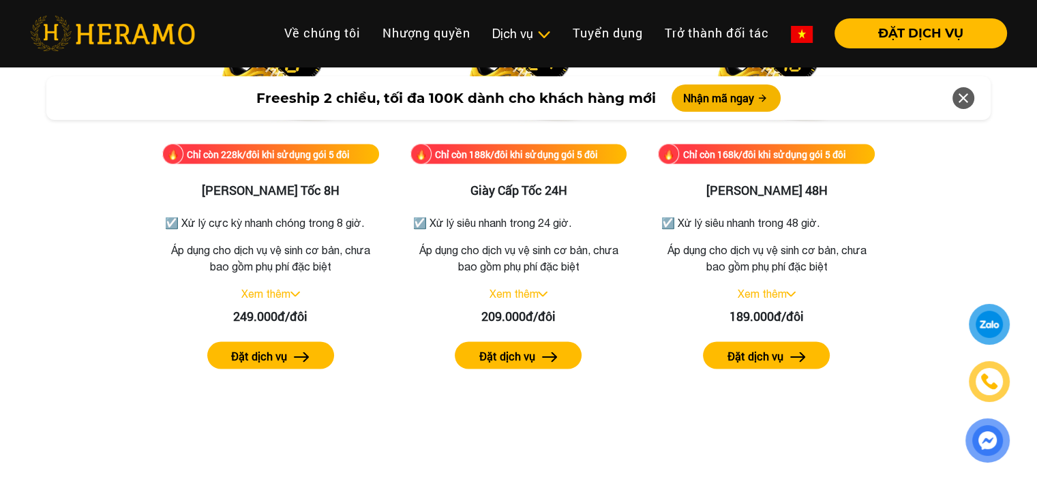
click at [920, 187] on div "Bảng giá dịch vụ vệ sinh giày Chỉ còn 118k/đôi khi sử dụng gói 5 đôi Vệ sinh gi…" at bounding box center [518, 166] width 1015 height 1427
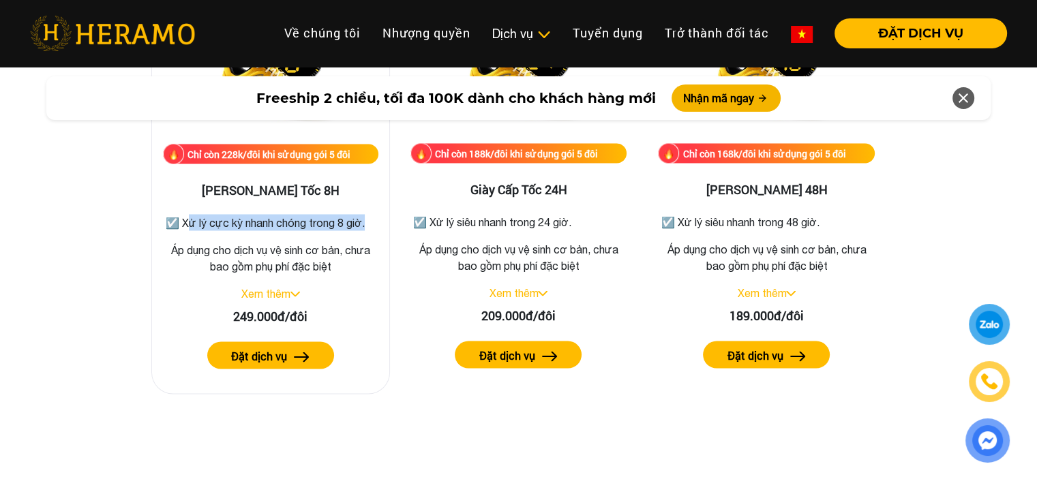
drag, startPoint x: 184, startPoint y: 219, endPoint x: 366, endPoint y: 219, distance: 182.0
click at [366, 219] on p "☑️ Xử lý cực kỳ nhanh chóng trong 8 giờ." at bounding box center [271, 222] width 210 height 16
click at [327, 272] on p "Áp dụng cho dịch vụ vệ sinh cơ bản, chưa bao gồm phụ phí đặc biệt" at bounding box center [270, 257] width 215 height 33
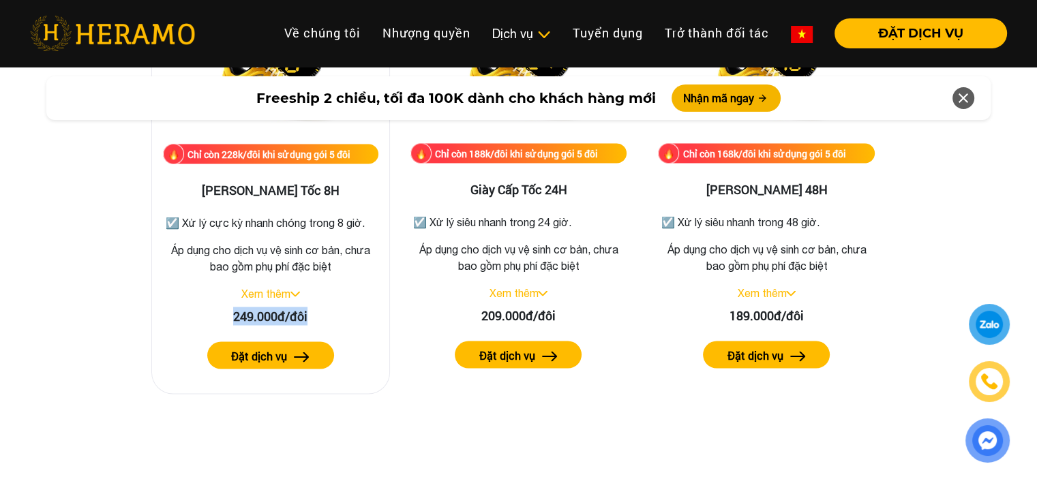
drag, startPoint x: 222, startPoint y: 314, endPoint x: 340, endPoint y: 313, distance: 117.9
click at [340, 313] on div "249.000đ/đôi" at bounding box center [270, 316] width 215 height 18
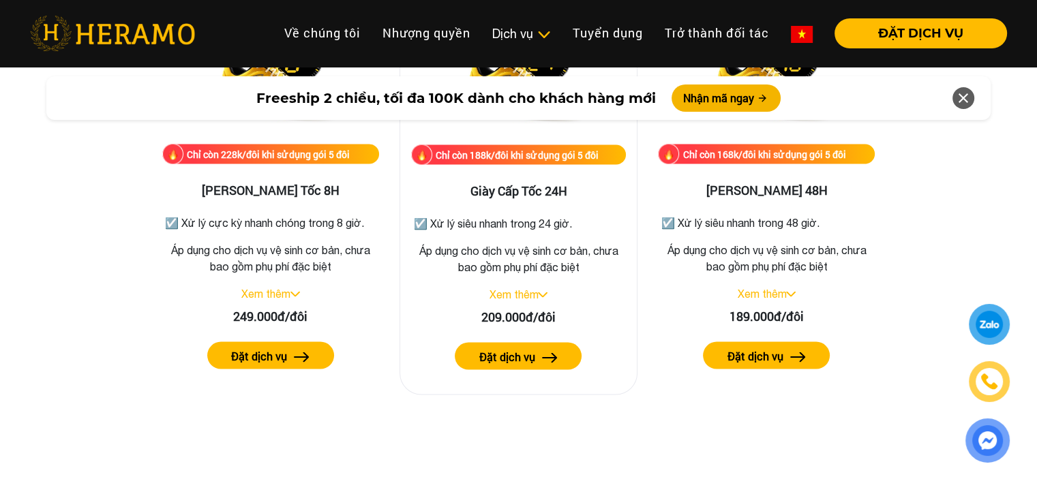
click at [577, 257] on p "Áp dụng cho dịch vụ vệ sinh cơ bản, chưa bao gồm phụ phí đặc biệt" at bounding box center [518, 258] width 215 height 33
drag, startPoint x: 466, startPoint y: 189, endPoint x: 569, endPoint y: 186, distance: 103.6
click at [569, 186] on h3 "Giày Cấp Tốc 24H" at bounding box center [518, 190] width 215 height 15
click at [945, 231] on div "Bảng giá dịch vụ vệ sinh giày Chỉ còn 118k/đôi khi sử dụng gói 5 đôi Vệ sinh gi…" at bounding box center [518, 166] width 1015 height 1427
drag, startPoint x: 490, startPoint y: 263, endPoint x: 461, endPoint y: 234, distance: 41.5
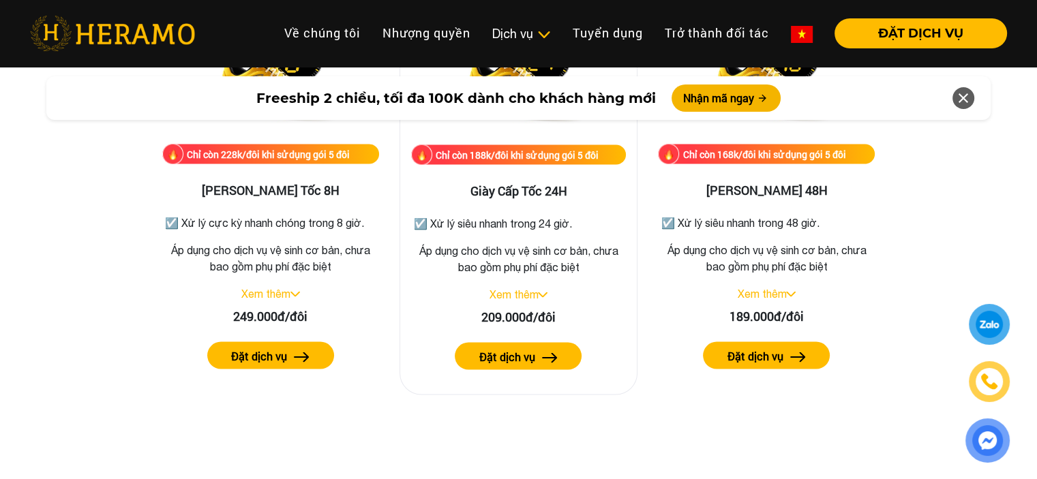
click at [489, 263] on p "Áp dụng cho dịch vụ vệ sinh cơ bản, chưa bao gồm phụ phí đặc biệt" at bounding box center [518, 258] width 215 height 33
drag, startPoint x: 432, startPoint y: 220, endPoint x: 574, endPoint y: 220, distance: 141.8
click at [574, 220] on p "☑️ Xử lý siêu nhanh trong 24 giờ." at bounding box center [519, 223] width 210 height 16
click at [478, 315] on div "209.000đ/đôi" at bounding box center [518, 316] width 215 height 18
drag, startPoint x: 476, startPoint y: 315, endPoint x: 562, endPoint y: 312, distance: 85.3
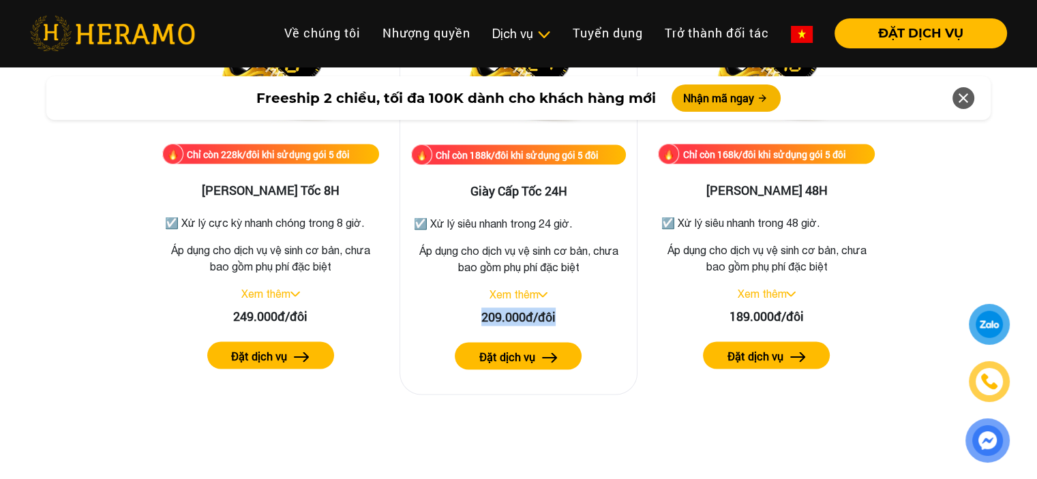
click at [562, 312] on div "209.000đ/đôi" at bounding box center [518, 316] width 215 height 18
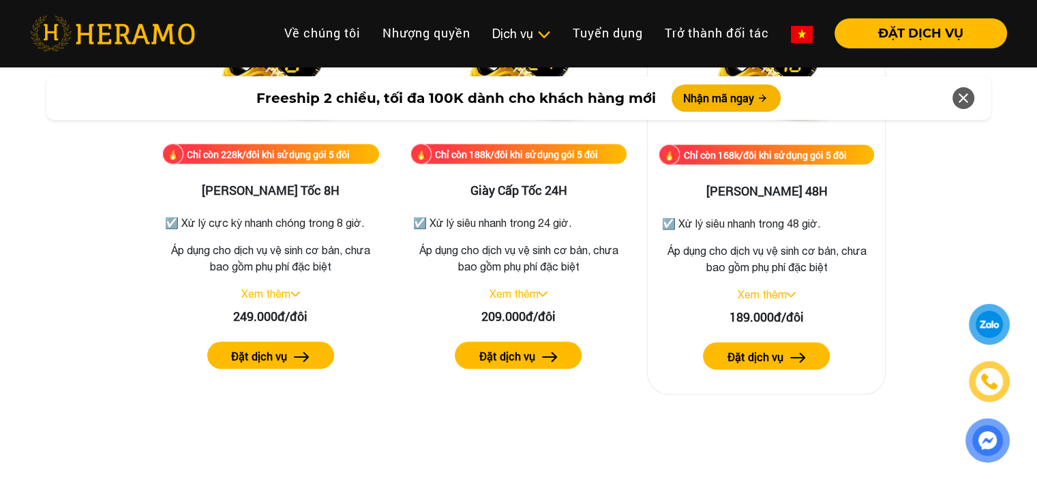
click at [758, 244] on p "Áp dụng cho dịch vụ vệ sinh cơ bản, chưa bao gồm phụ phí đặc biệt" at bounding box center [765, 258] width 215 height 33
drag, startPoint x: 796, startPoint y: 190, endPoint x: 828, endPoint y: 191, distance: 31.4
click at [828, 191] on h3 "[PERSON_NAME] 48H" at bounding box center [765, 190] width 215 height 15
click at [812, 240] on div "Chỉ còn 168k/đôi khi sử dụng gói 5 đôi Giày Nhanh 48H ☑️ Xử lý siêu nhanh trong…" at bounding box center [766, 196] width 239 height 398
drag, startPoint x: 681, startPoint y: 216, endPoint x: 821, endPoint y: 217, distance: 140.4
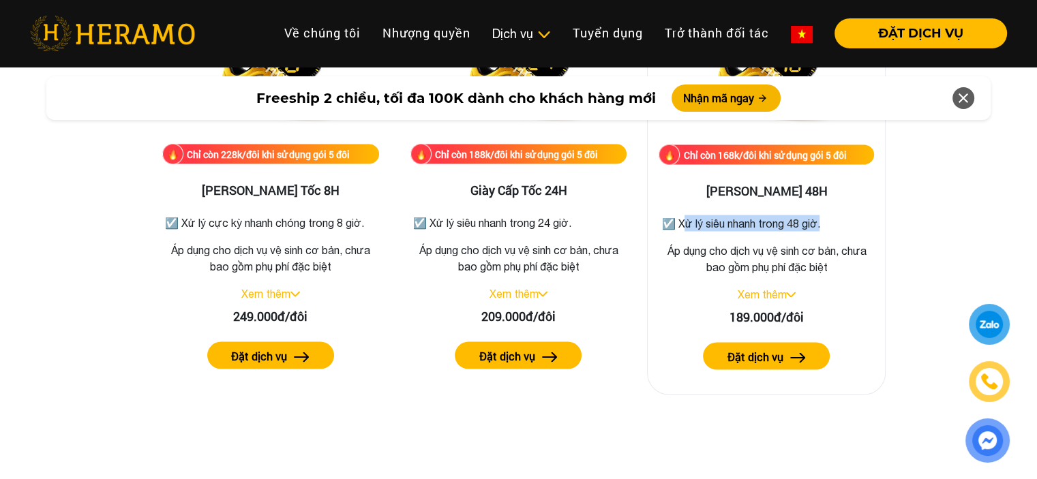
click at [821, 217] on p "☑️ Xử lý siêu nhanh trong 48 giờ." at bounding box center [766, 223] width 210 height 16
click at [766, 316] on div "189.000đ/đôi" at bounding box center [765, 316] width 215 height 18
drag, startPoint x: 731, startPoint y: 318, endPoint x: 828, endPoint y: 304, distance: 97.7
click at [821, 309] on div "189.000đ/đôi" at bounding box center [765, 316] width 215 height 18
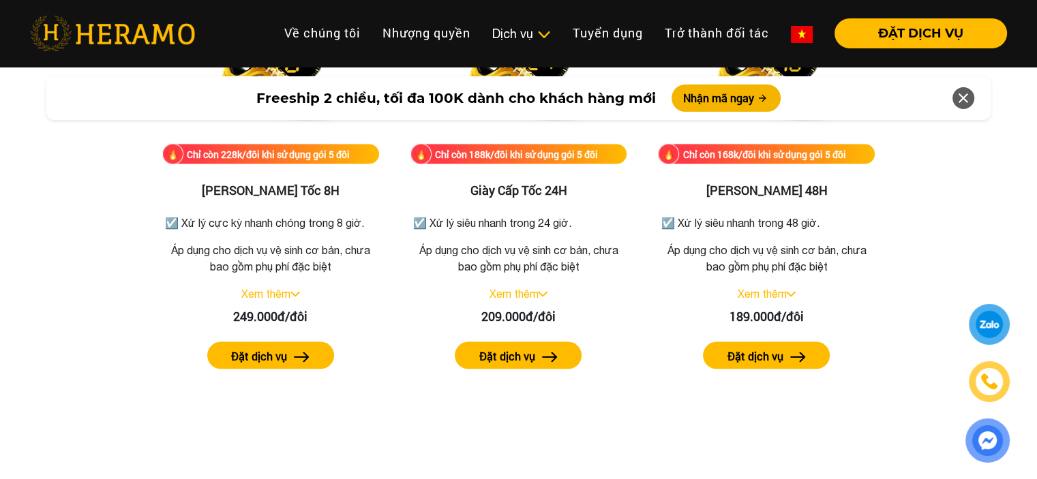
click at [937, 239] on div "Bảng giá dịch vụ vệ sinh giày Chỉ còn 118k/đôi khi sử dụng gói 5 đôi Vệ sinh gi…" at bounding box center [518, 166] width 1015 height 1427
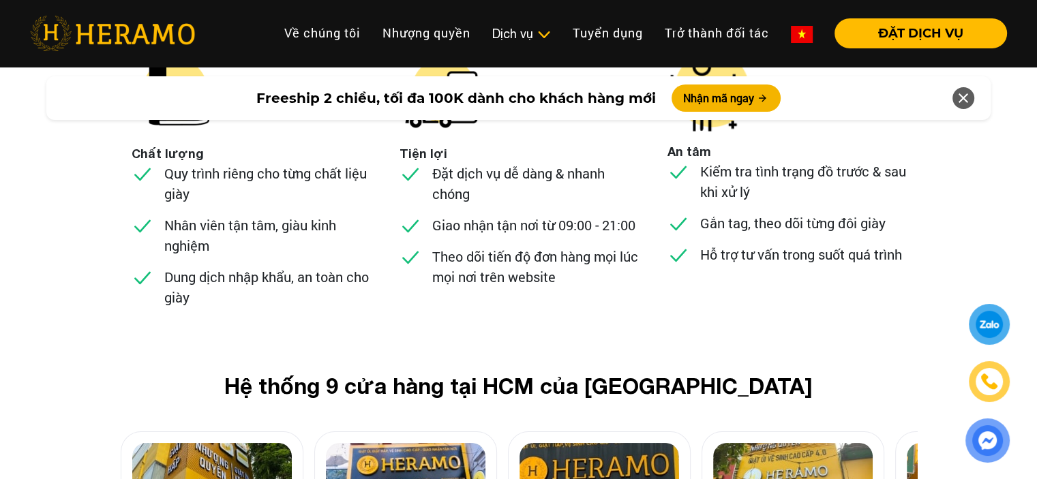
scroll to position [5521, 0]
